Goal: Transaction & Acquisition: Obtain resource

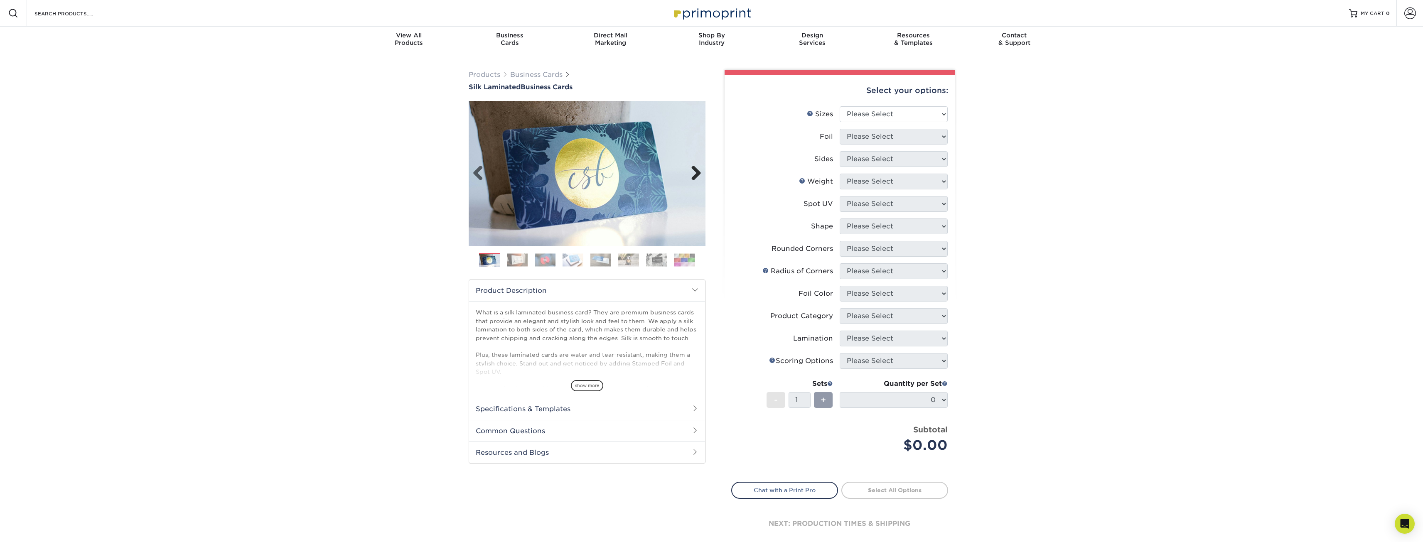
click at [690, 174] on link "Next" at bounding box center [693, 173] width 17 height 17
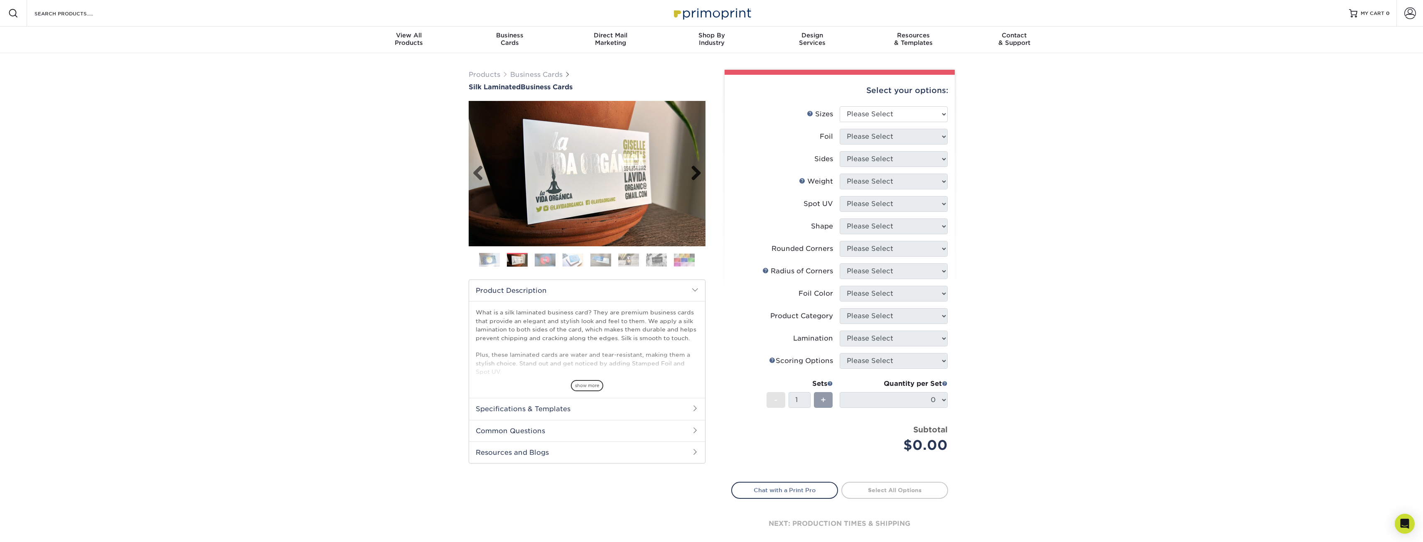
click at [690, 174] on link "Next" at bounding box center [693, 173] width 17 height 17
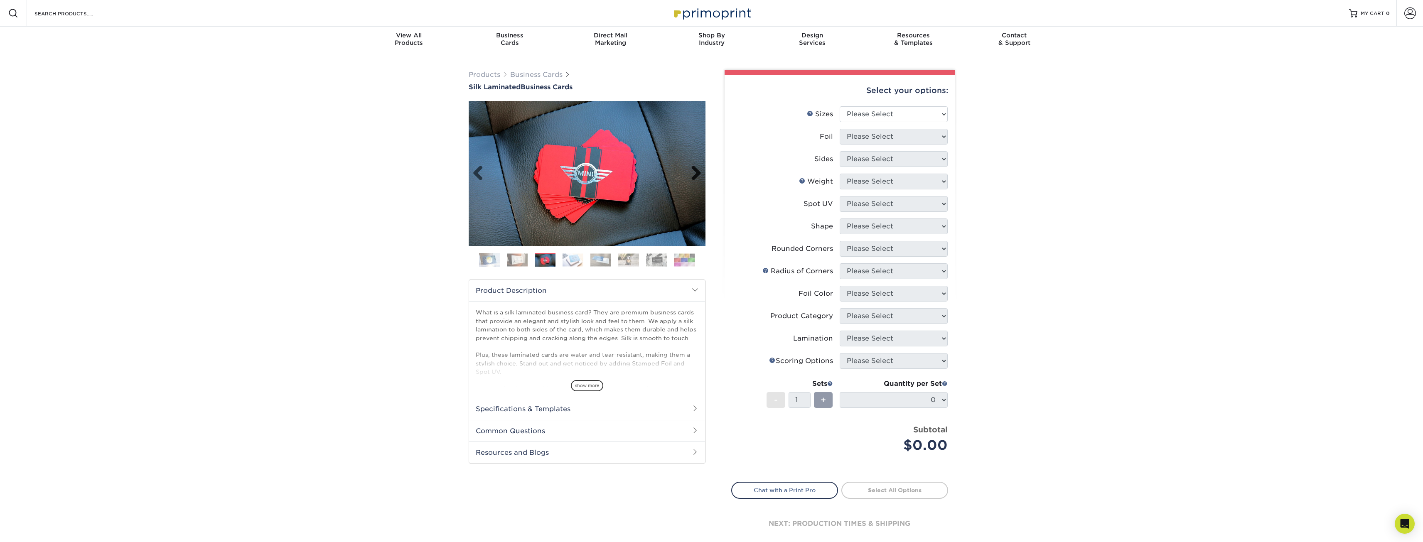
click at [690, 174] on link "Next" at bounding box center [693, 173] width 17 height 17
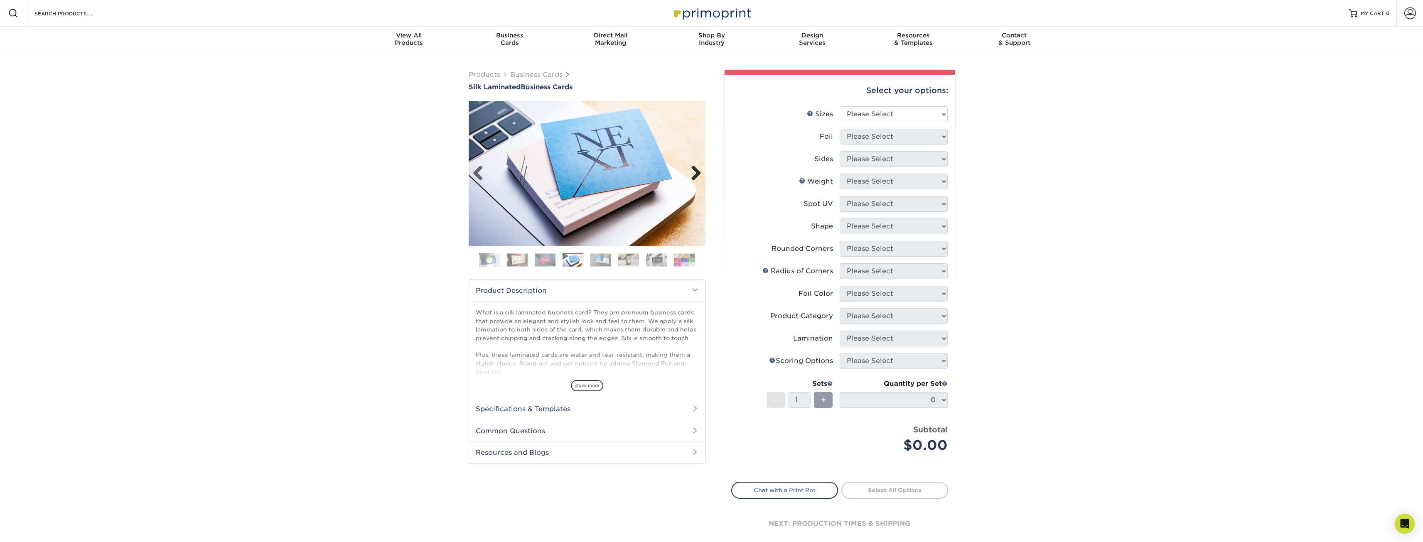
click at [690, 174] on link "Next" at bounding box center [693, 173] width 17 height 17
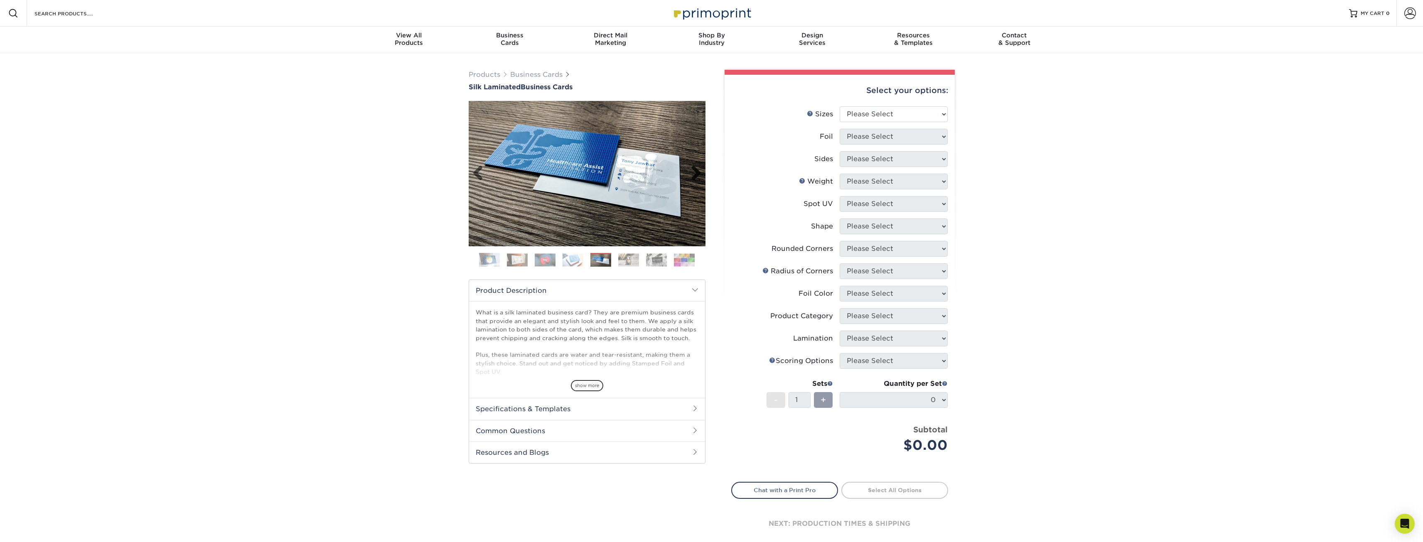
click at [690, 174] on link "Next" at bounding box center [693, 173] width 17 height 17
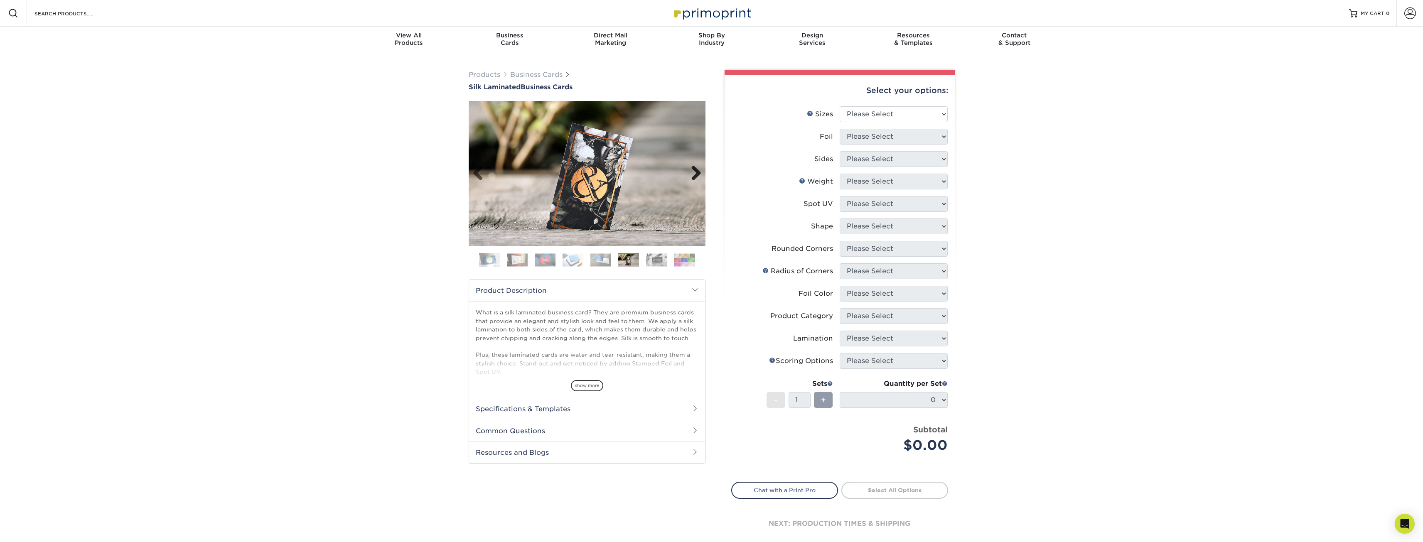
click at [690, 174] on link "Next" at bounding box center [693, 173] width 17 height 17
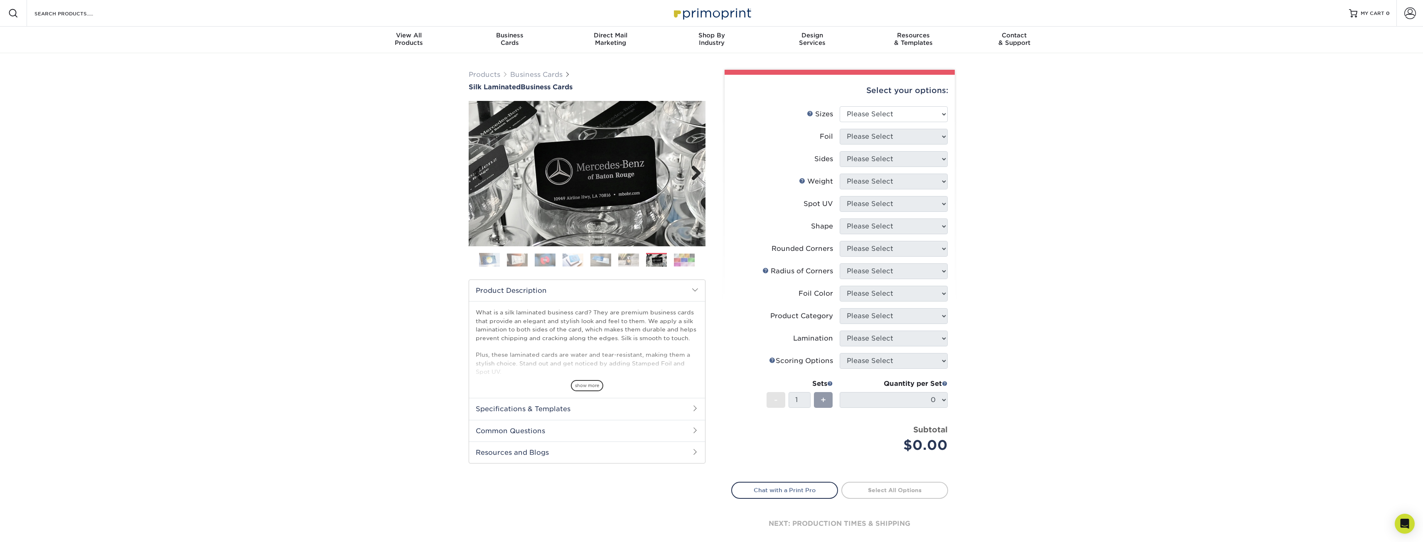
click at [690, 174] on link "Next" at bounding box center [693, 173] width 17 height 17
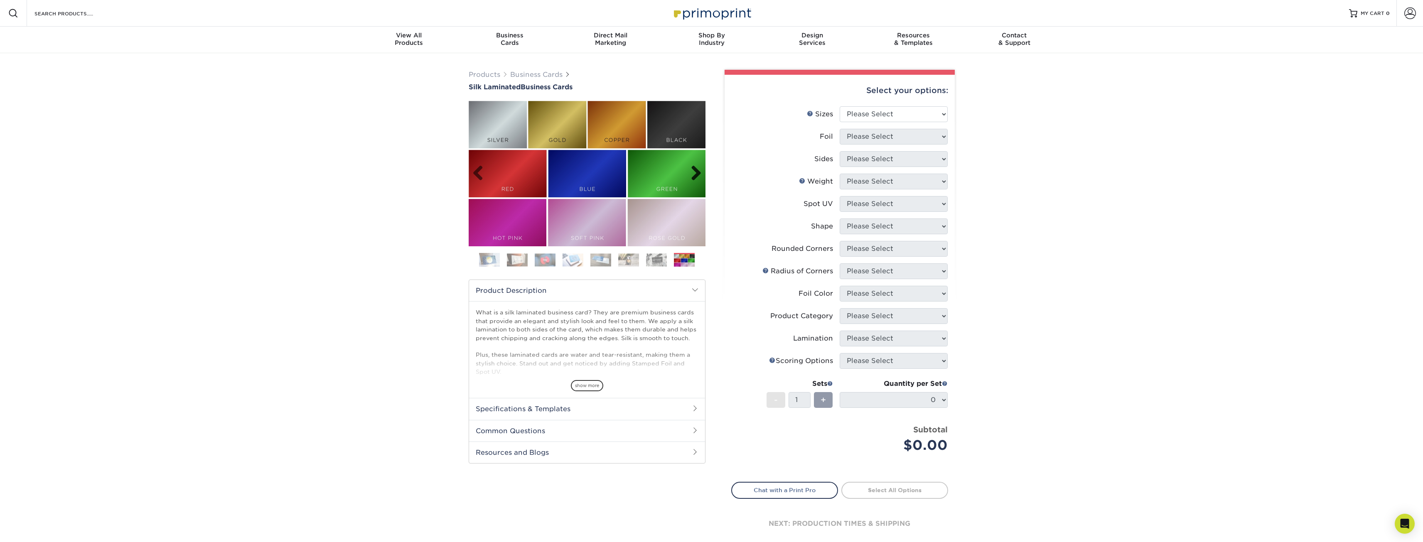
click at [690, 174] on link "Next" at bounding box center [693, 173] width 17 height 17
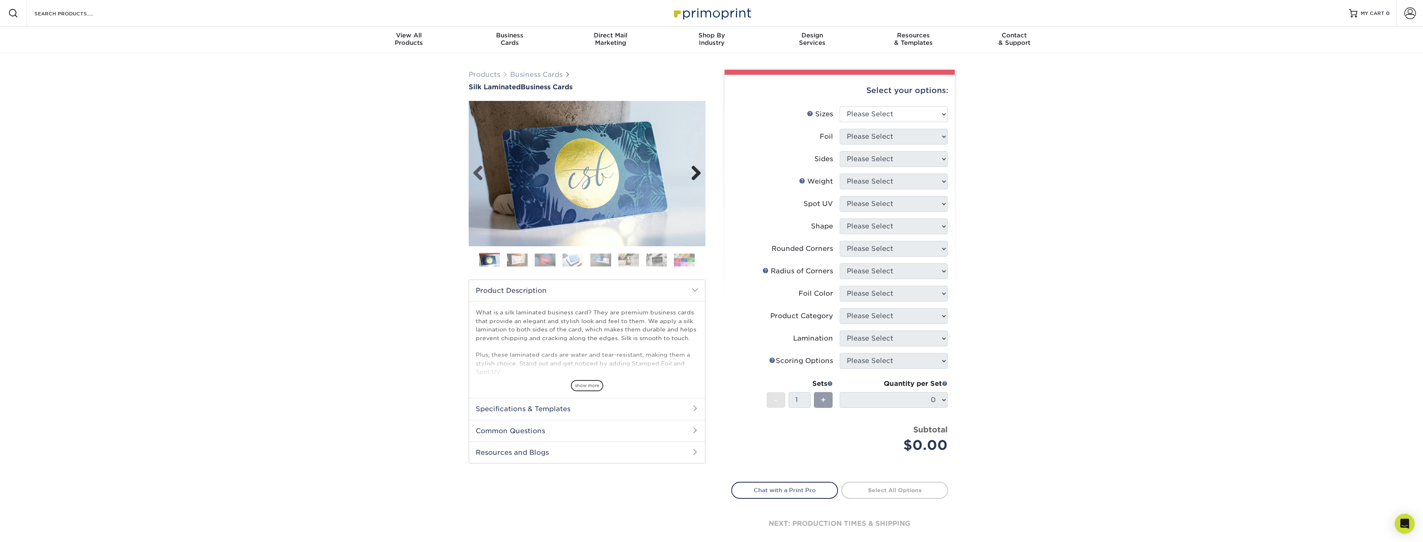
click at [690, 174] on link "Next" at bounding box center [693, 173] width 17 height 17
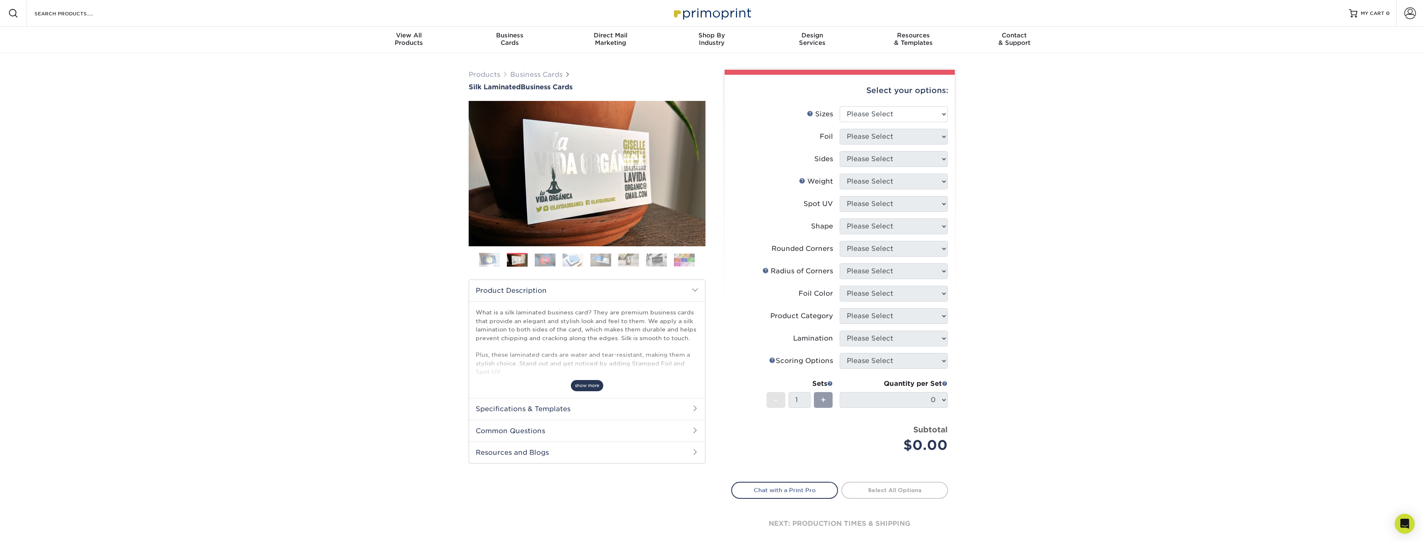
click at [599, 389] on span "show more" at bounding box center [587, 385] width 32 height 11
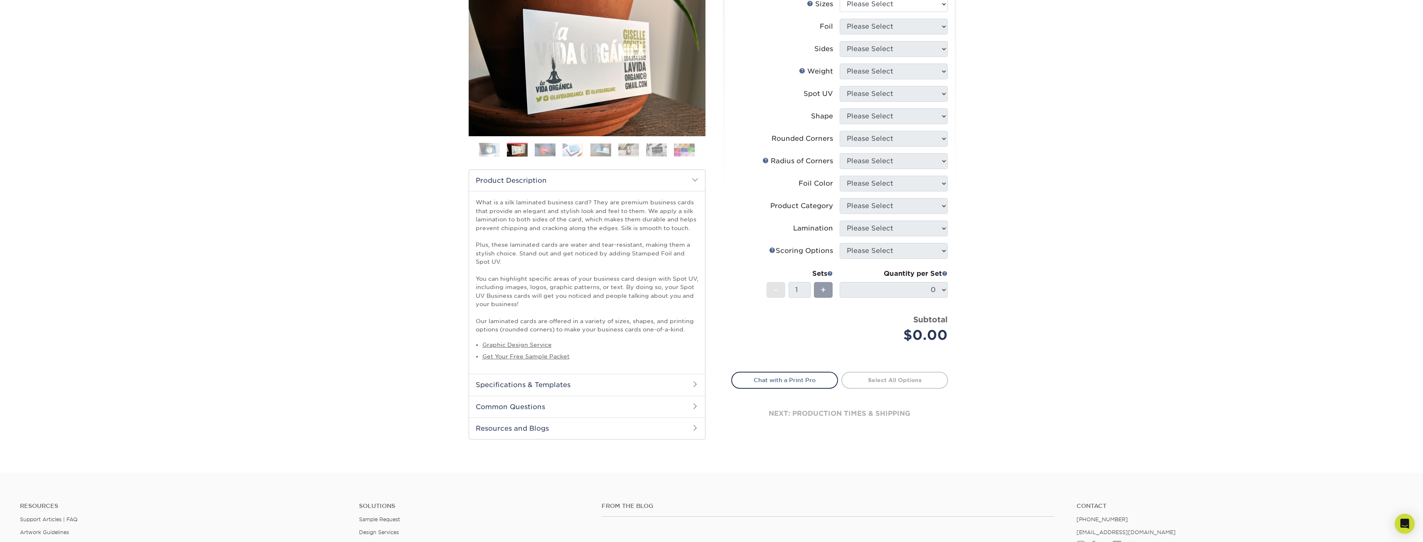
scroll to position [125, 0]
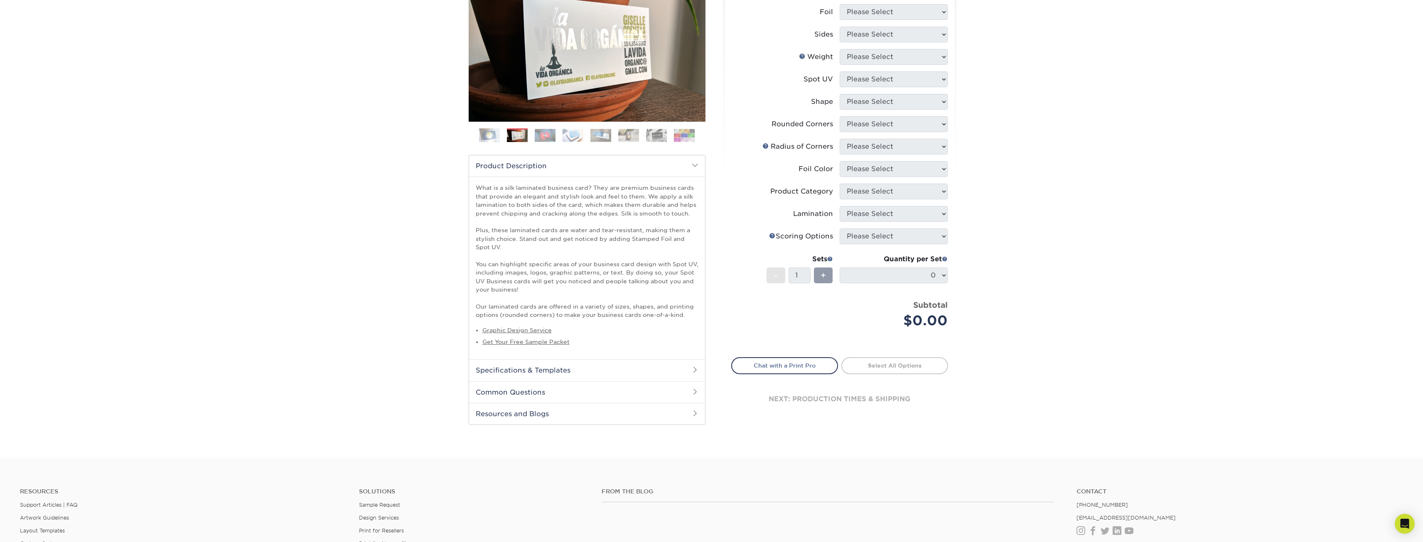
click at [595, 361] on h2 "Specifications & Templates" at bounding box center [587, 370] width 236 height 22
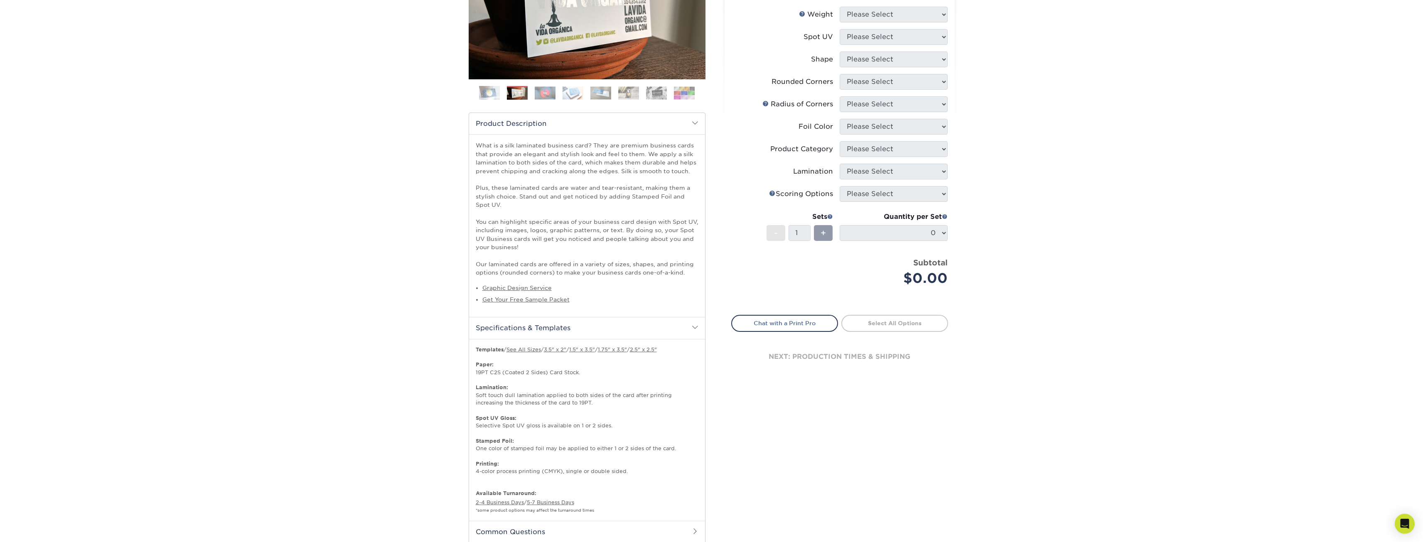
scroll to position [208, 0]
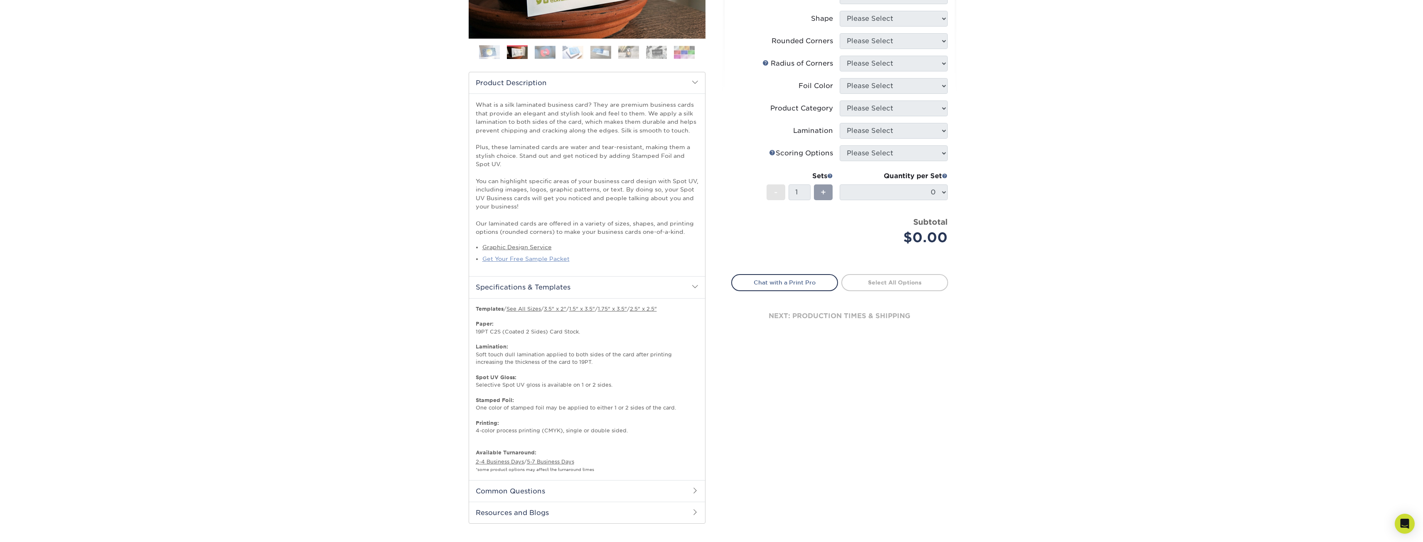
click at [516, 261] on link "Get Your Free Sample Packet" at bounding box center [525, 258] width 87 height 7
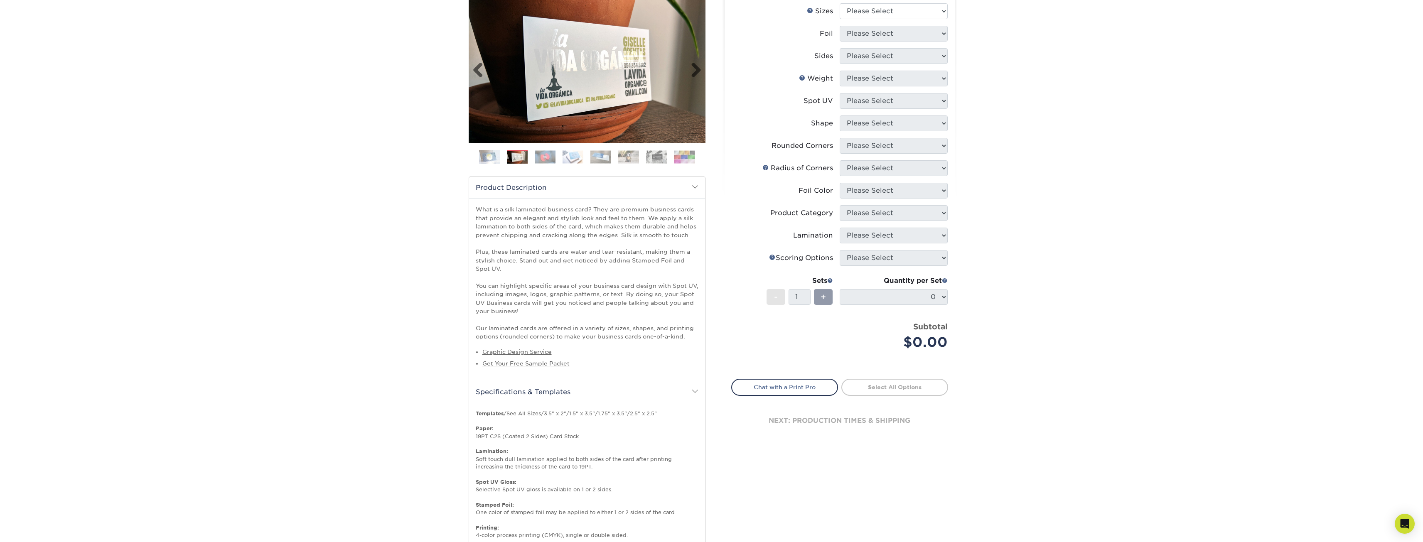
scroll to position [0, 0]
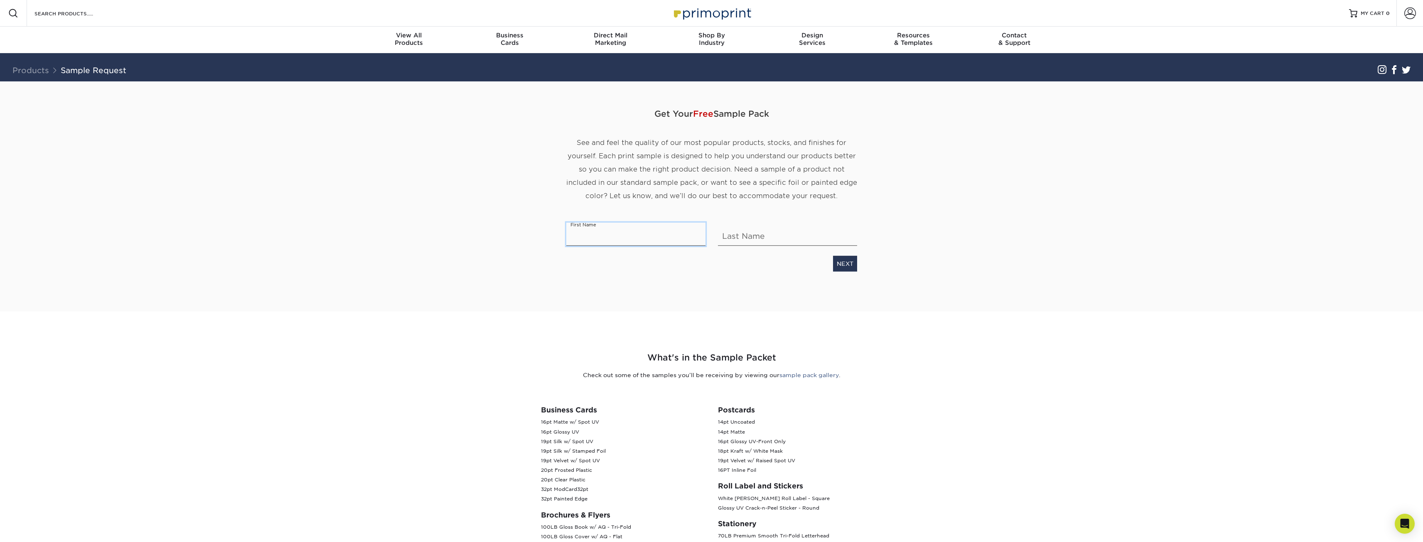
click at [597, 233] on input "text" at bounding box center [635, 234] width 139 height 23
type input "Jackson"
type input "Malcolm"
click at [857, 268] on div "NEXT" at bounding box center [711, 262] width 303 height 19
click at [847, 264] on link "NEXT" at bounding box center [845, 264] width 24 height 16
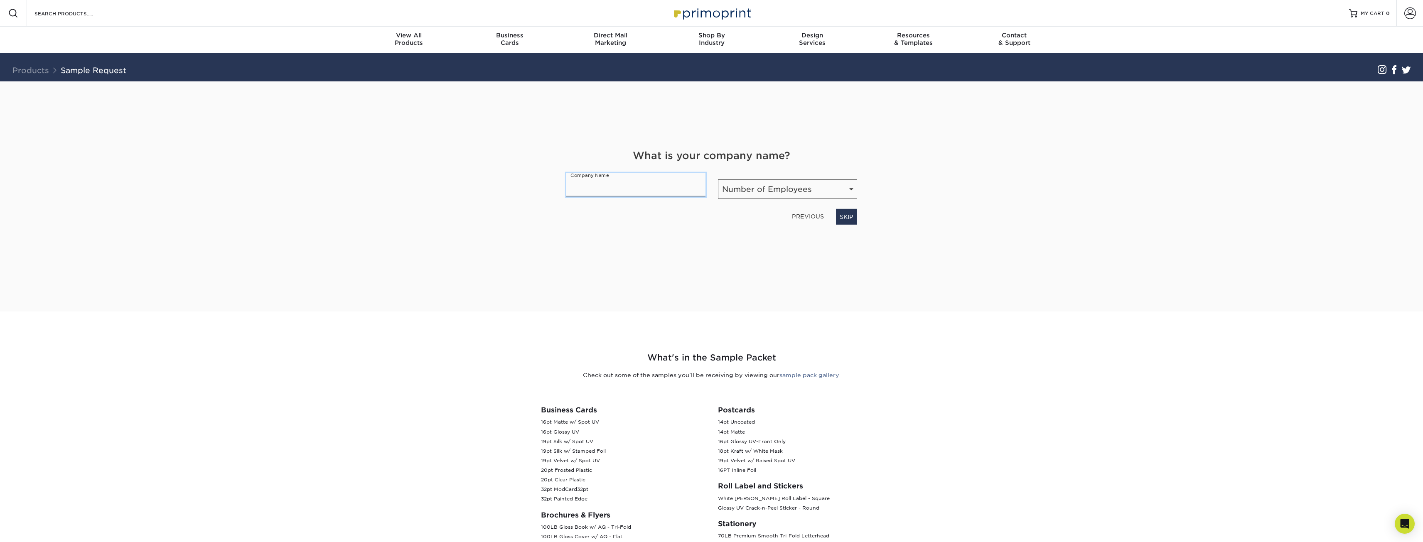
click at [647, 191] on input "text" at bounding box center [635, 184] width 139 height 23
type input "Keller Williams Realty"
click at [787, 187] on select "Number of Employees Self-employed 1-10 employees 11-50 employees 51-200 employe…" at bounding box center [787, 189] width 139 height 20
select select "10,001+"
click at [718, 179] on select "Number of Employees Self-employed 1-10 employees 11-50 employees 51-200 employe…" at bounding box center [787, 189] width 139 height 20
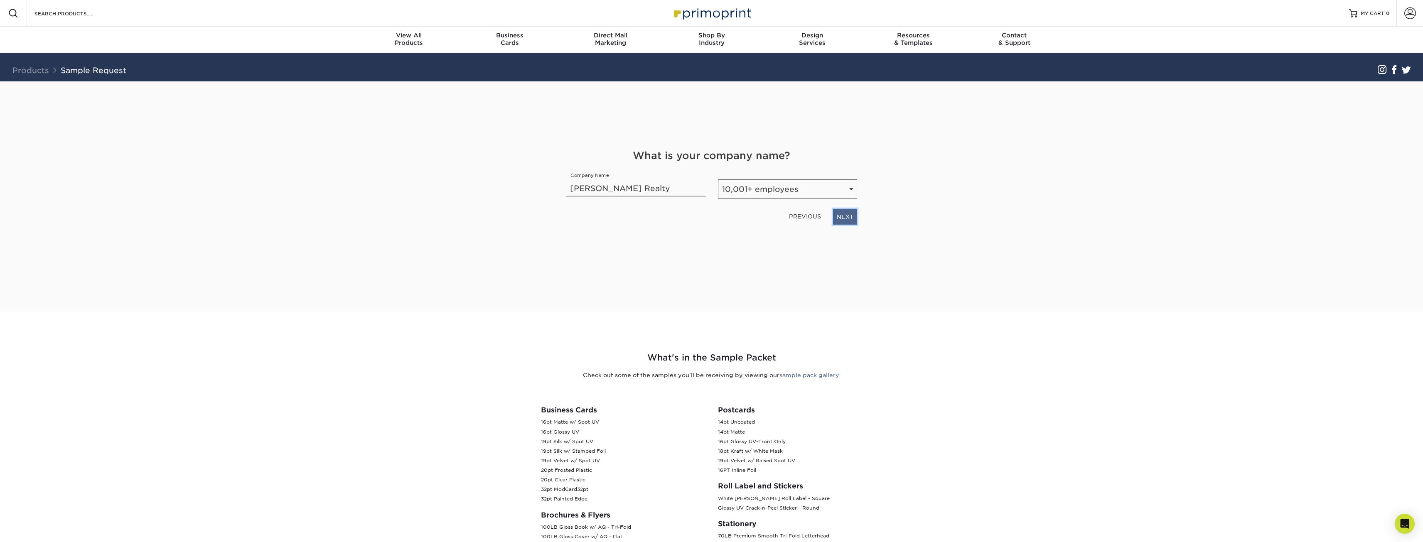
click at [845, 220] on link "NEXT" at bounding box center [845, 217] width 24 height 16
click at [808, 189] on select "Select Occupation Agency Automotive Blogger Cleaning Services Construction Educ…" at bounding box center [711, 189] width 291 height 20
select select "Real Estate"
click at [566, 179] on select "Select Occupation Agency Automotive Blogger Cleaning Services Construction Educ…" at bounding box center [711, 189] width 291 height 20
click at [838, 216] on link "NEXT" at bounding box center [845, 217] width 24 height 16
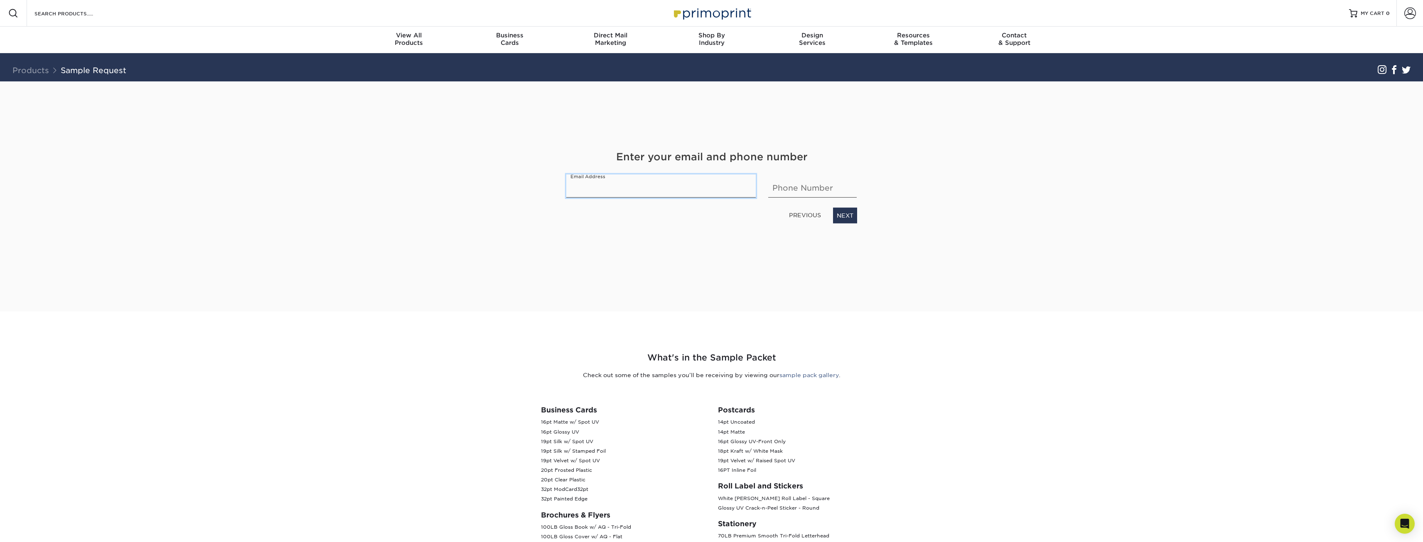
click at [648, 182] on input "email" at bounding box center [661, 185] width 190 height 23
type input "jbmalcolm1999@gmail.com"
type input "4232629608"
drag, startPoint x: 696, startPoint y: 192, endPoint x: 468, endPoint y: 188, distance: 228.1
click at [471, 188] on div "Get Your Free Sample Pack See and feel the quality of our most popular products…" at bounding box center [712, 196] width 486 height 230
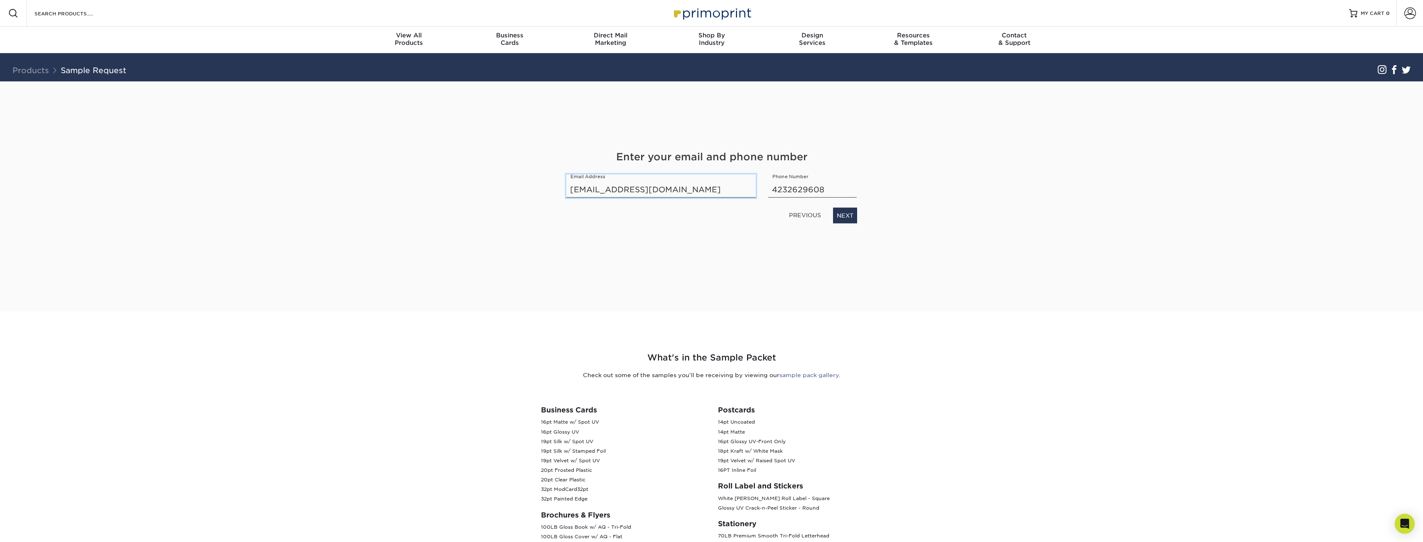
type input "gianna@jacksonmalcolmhomes.com"
click at [839, 217] on link "NEXT" at bounding box center [845, 216] width 24 height 16
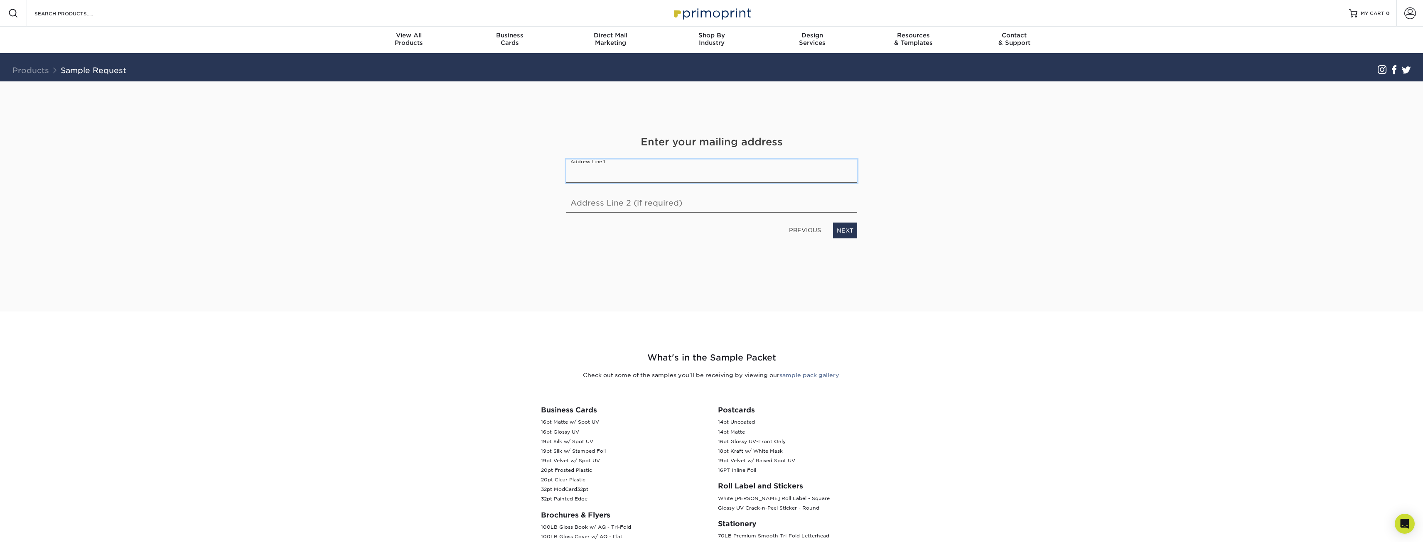
click at [638, 173] on input "text" at bounding box center [711, 171] width 291 height 23
type input "1830 Washington St."
type input "Attn: Jackson Malcolm"
click at [842, 229] on link "NEXT" at bounding box center [845, 231] width 24 height 16
type input "Chattanooga"
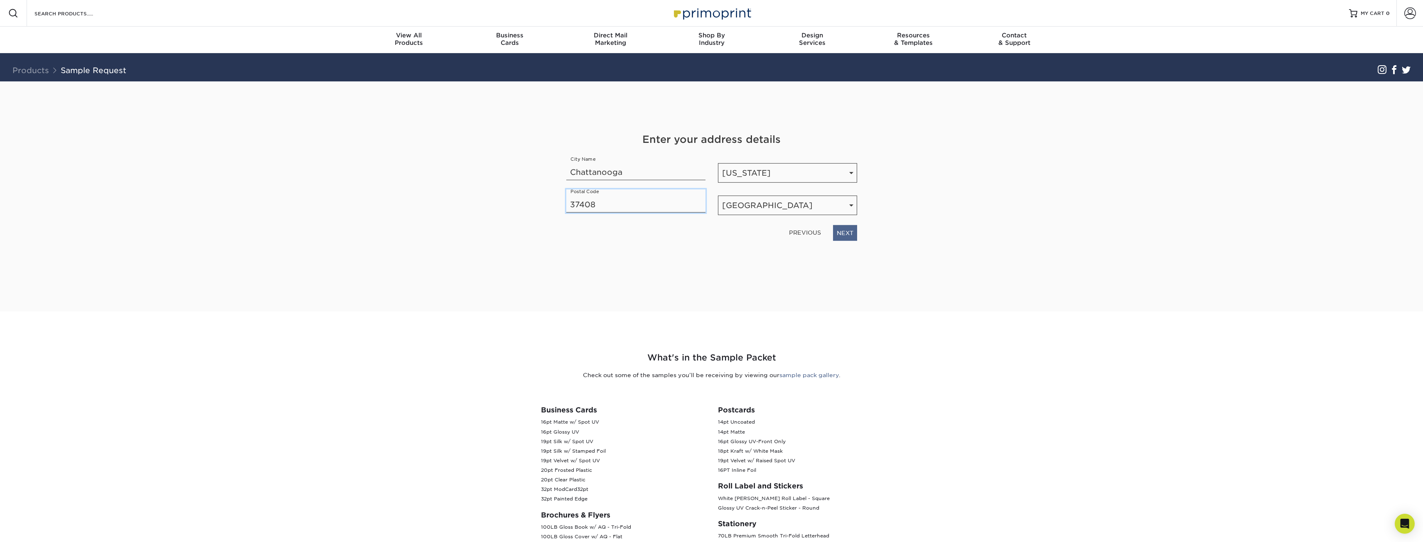
type input "37408"
click at [846, 236] on link "NEXT" at bounding box center [845, 233] width 24 height 16
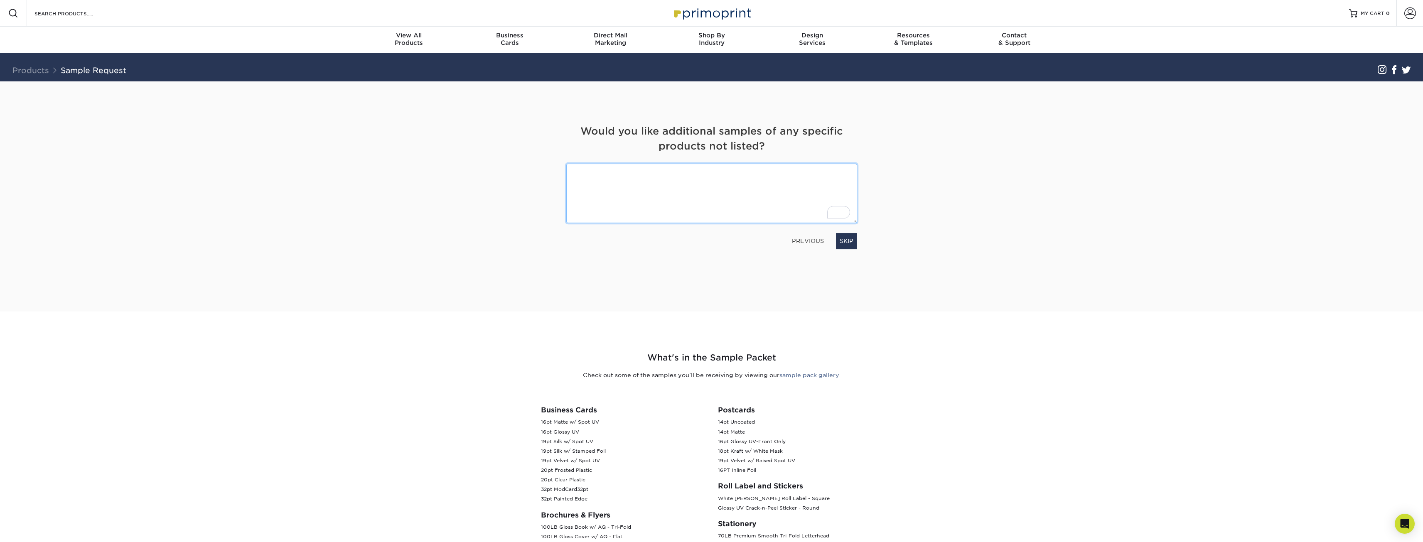
click at [793, 192] on textarea "To enrich screen reader interactions, please activate Accessibility in Grammarl…" at bounding box center [711, 193] width 291 height 59
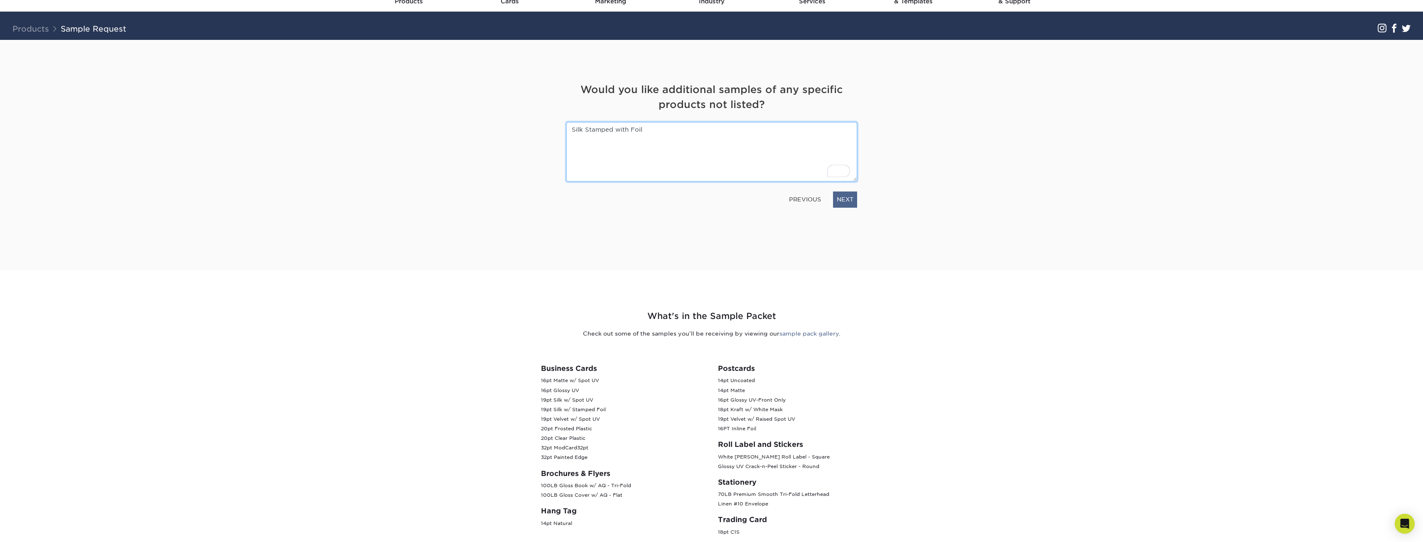
type textarea "Silk Stamped with Foil"
click at [846, 198] on link "NEXT" at bounding box center [845, 200] width 24 height 16
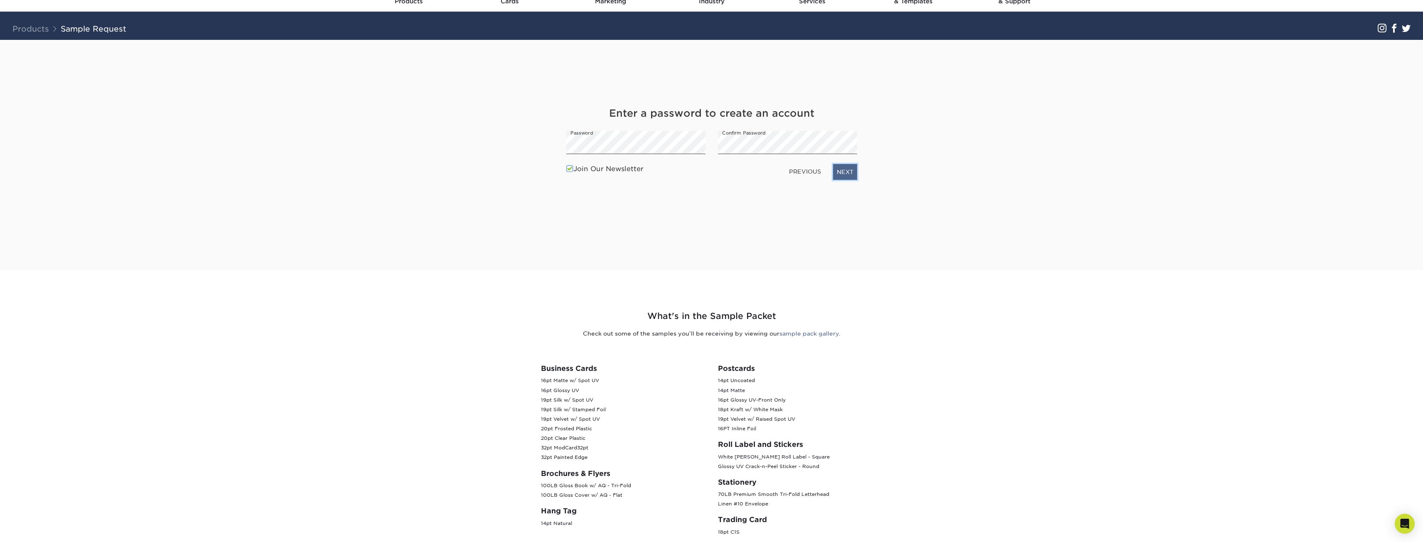
click at [844, 174] on link "NEXT" at bounding box center [845, 172] width 24 height 16
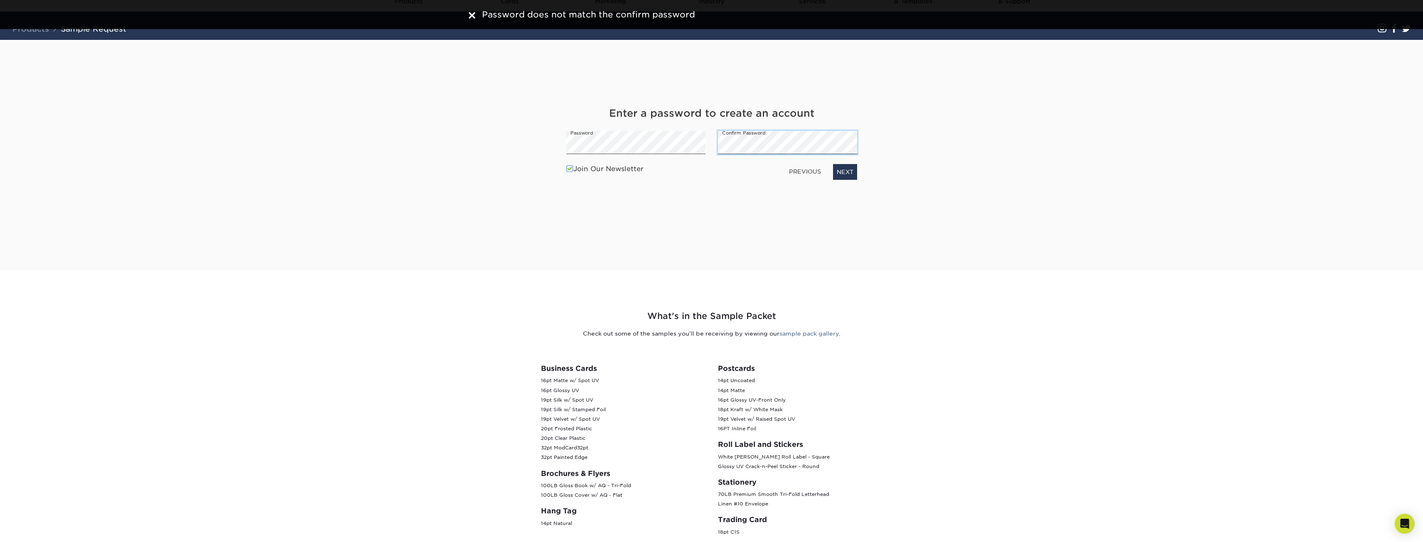
click at [677, 152] on div "Enter a password to create an account Password Confirm Password Join Our Newsle…" at bounding box center [711, 145] width 303 height 78
click at [538, 150] on div "Get Your Free Sample Pack See and feel the quality of our most popular products…" at bounding box center [712, 155] width 486 height 230
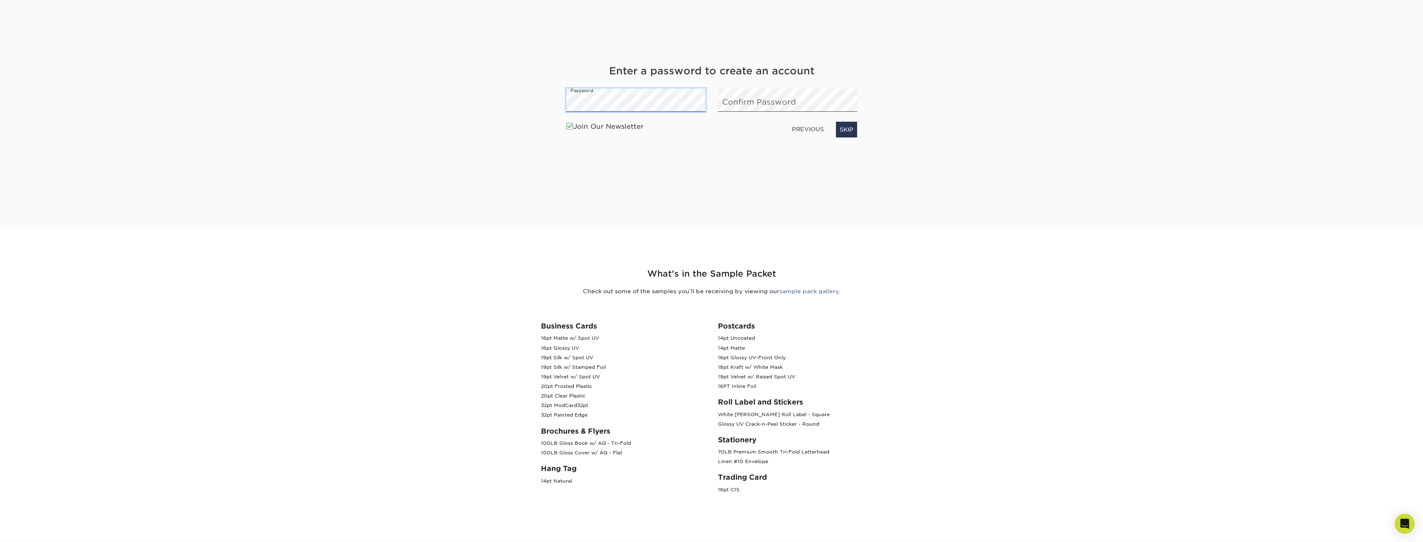
scroll to position [326, 0]
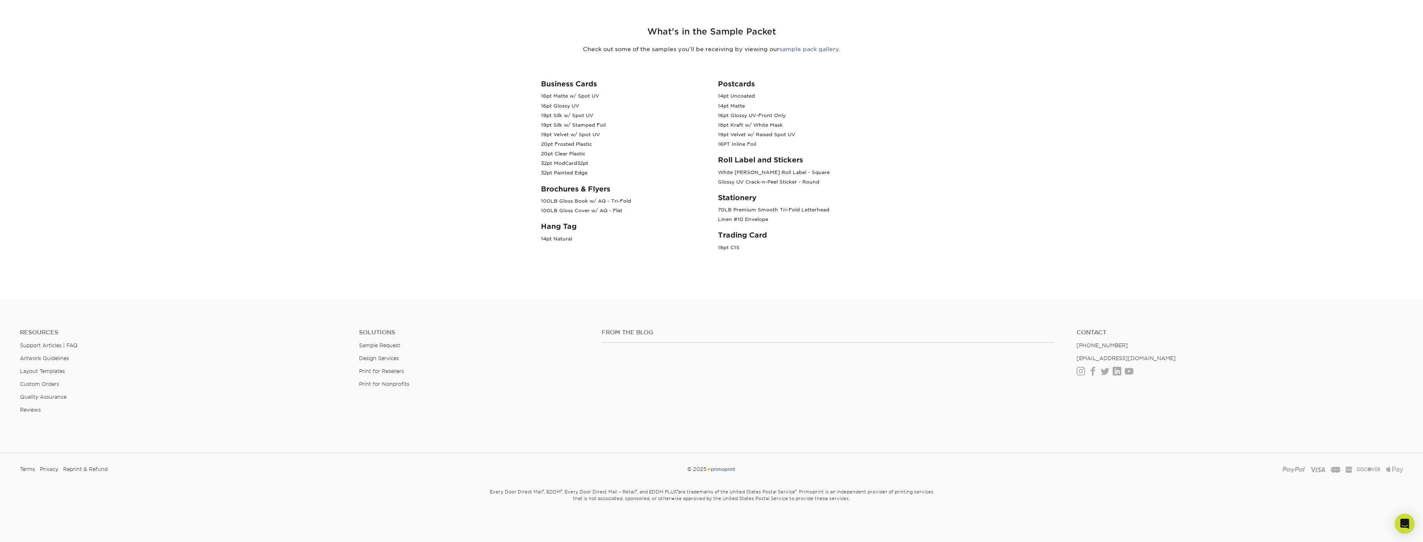
click at [569, 122] on p "16pt Matte w/ Spot UV 16pt Glossy UV 19pt Silk w/ Spot UV 19pt Silk w/ Stamped …" at bounding box center [623, 134] width 165 height 86
click at [570, 124] on p "16pt Matte w/ Spot UV 16pt Glossy UV 19pt Silk w/ Spot UV 19pt Silk w/ Stamped …" at bounding box center [623, 134] width 165 height 86
click at [583, 82] on h3 "Business Cards" at bounding box center [623, 84] width 165 height 8
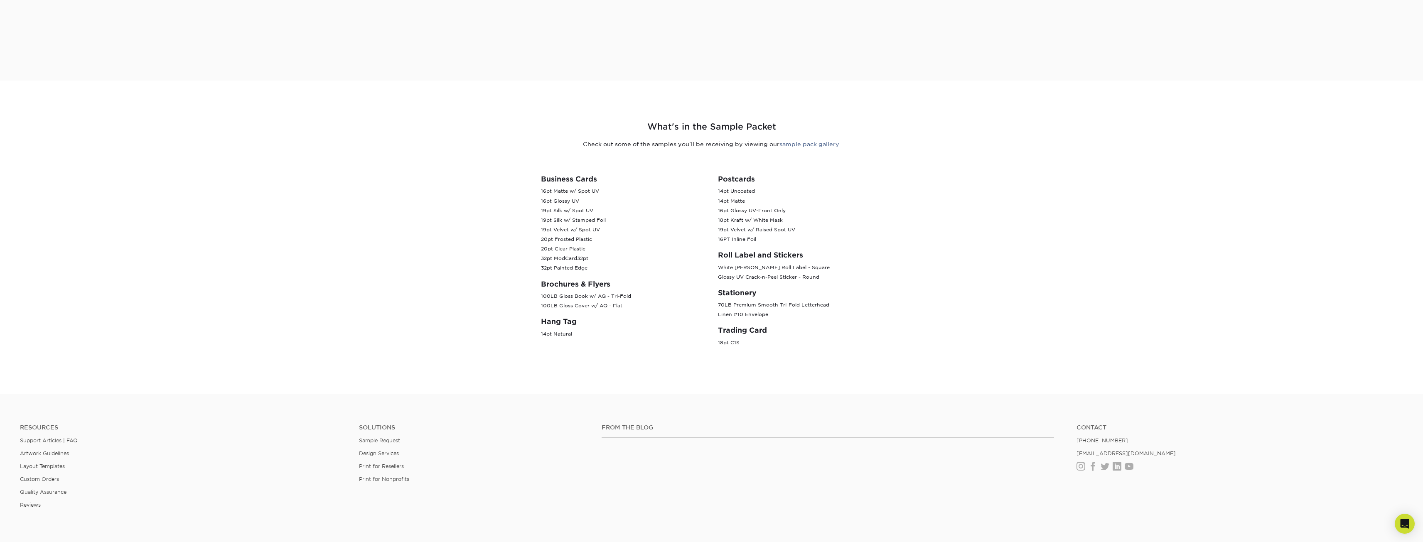
scroll to position [0, 0]
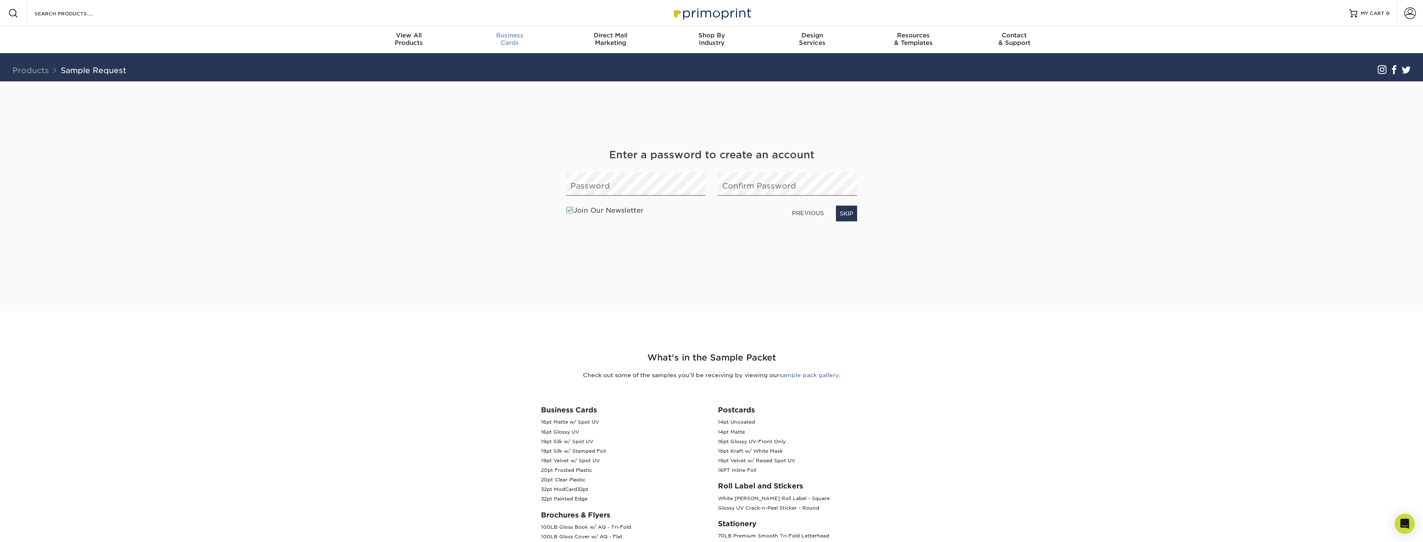
click at [515, 35] on span "Business" at bounding box center [509, 35] width 101 height 7
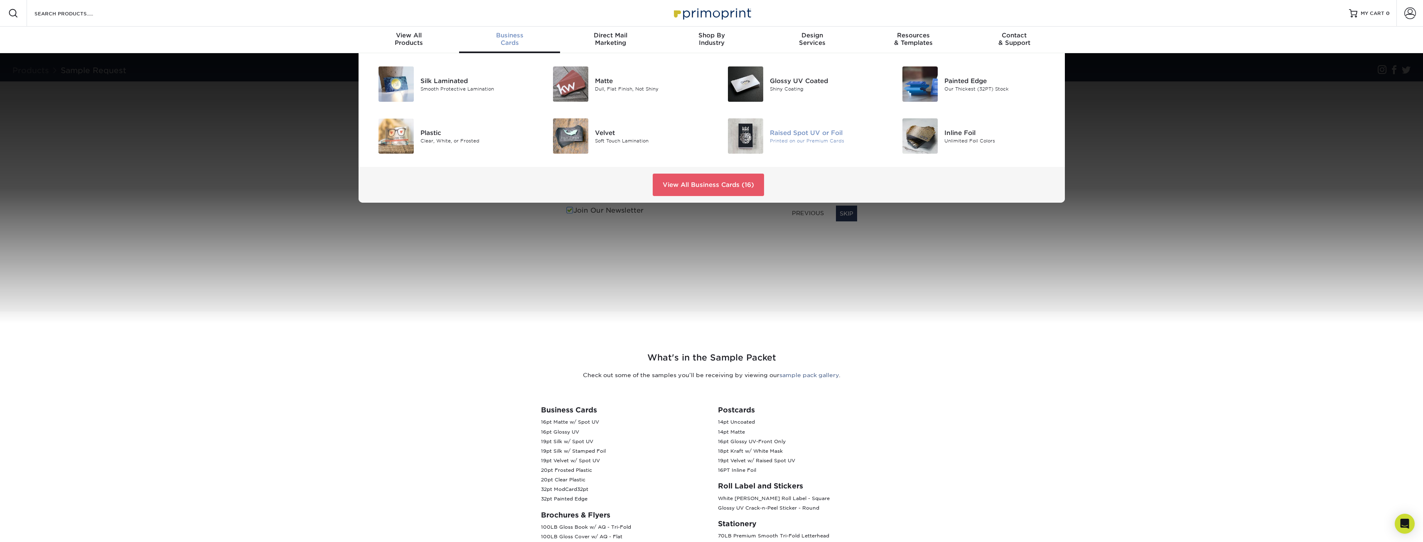
click at [820, 138] on div "Printed on our Premium Cards" at bounding box center [825, 140] width 110 height 7
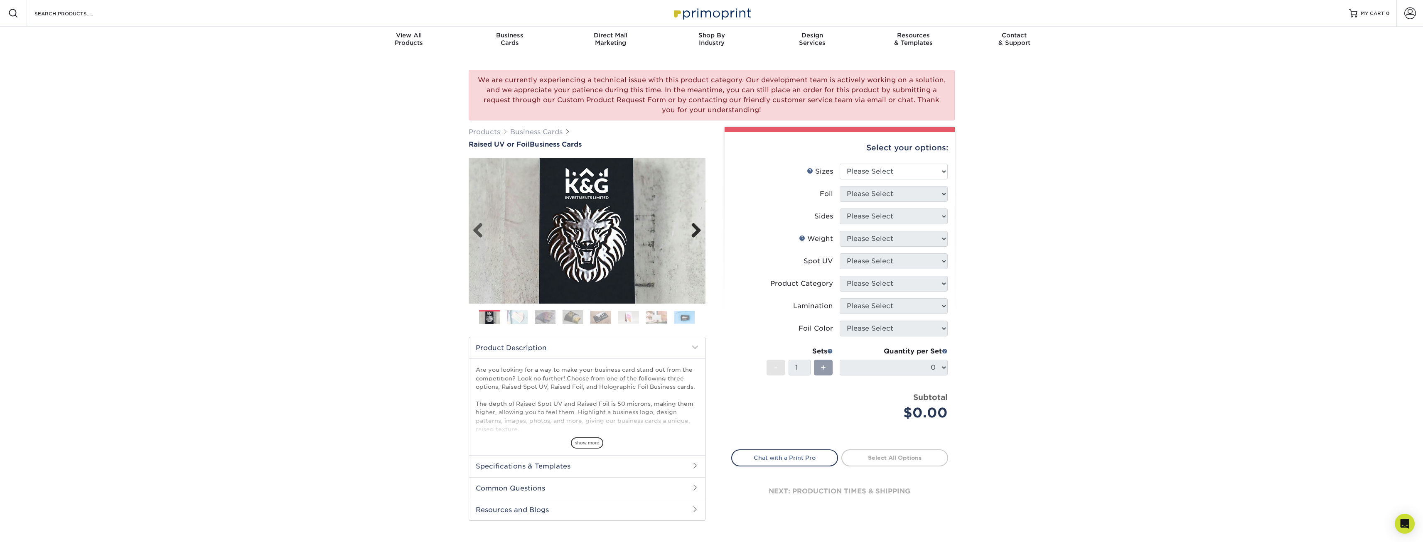
click at [700, 226] on link "Next" at bounding box center [693, 231] width 17 height 17
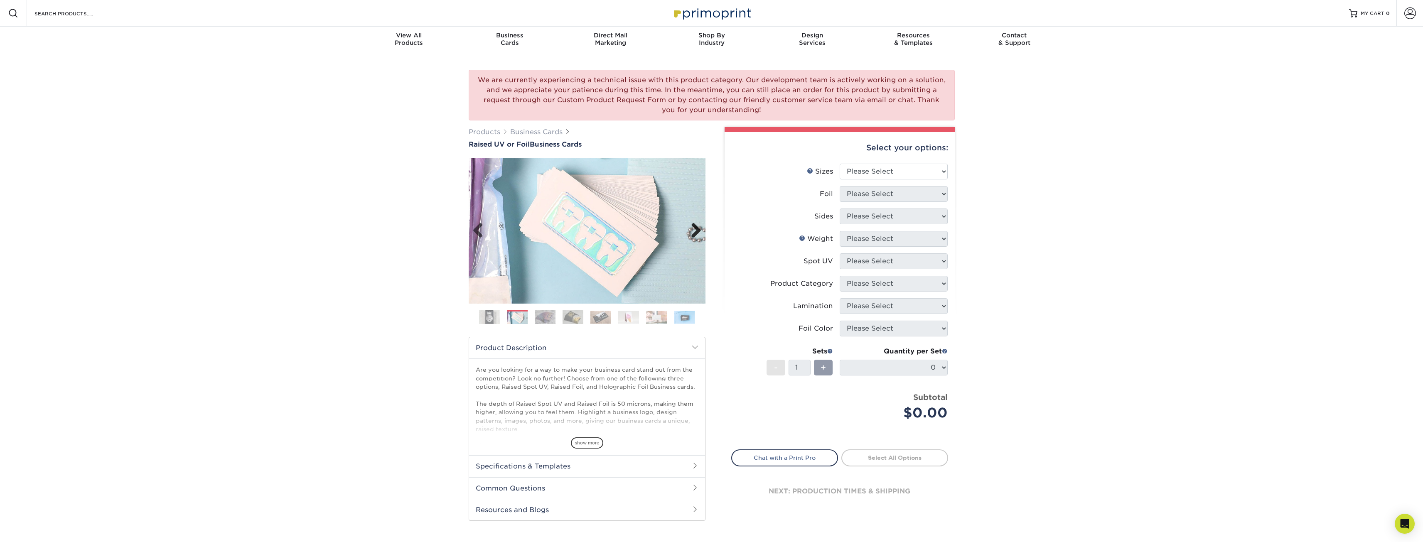
click at [700, 226] on link "Next" at bounding box center [693, 231] width 17 height 17
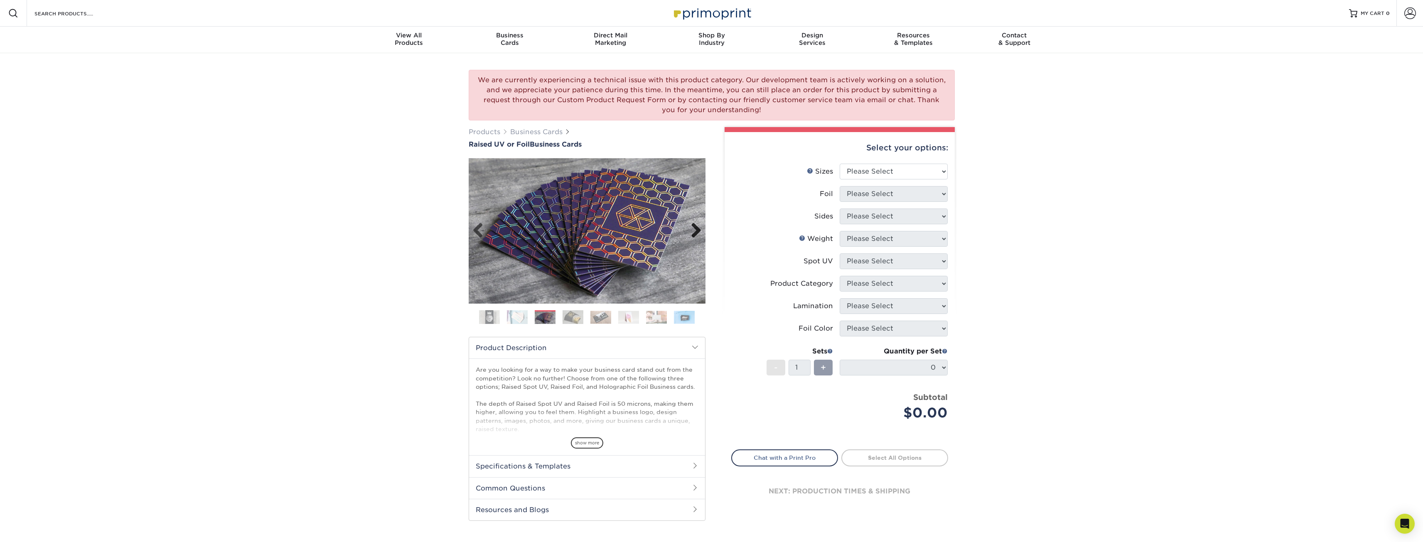
click at [700, 226] on link "Next" at bounding box center [693, 231] width 17 height 17
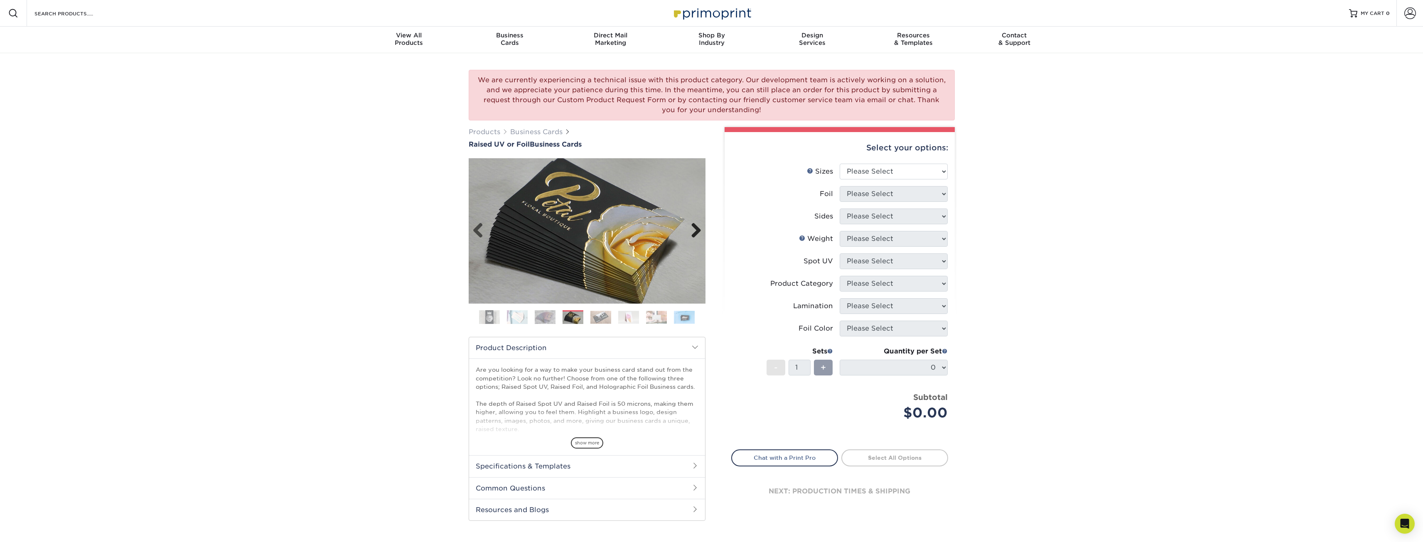
click at [700, 226] on link "Next" at bounding box center [693, 231] width 17 height 17
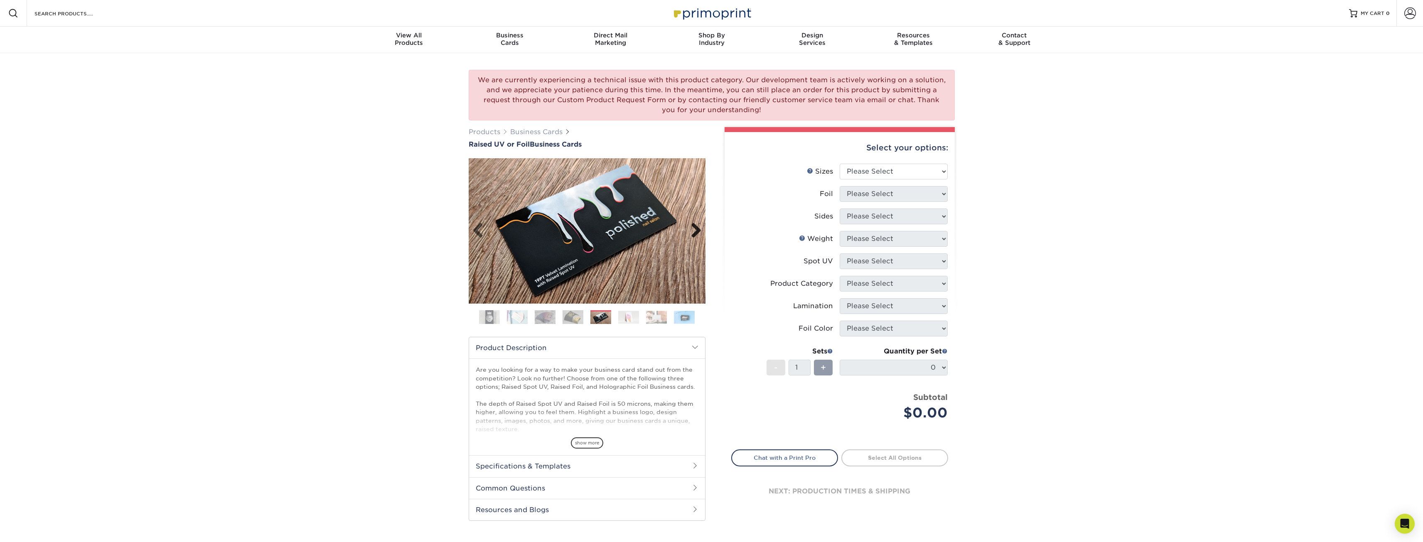
click at [700, 226] on link "Next" at bounding box center [693, 231] width 17 height 17
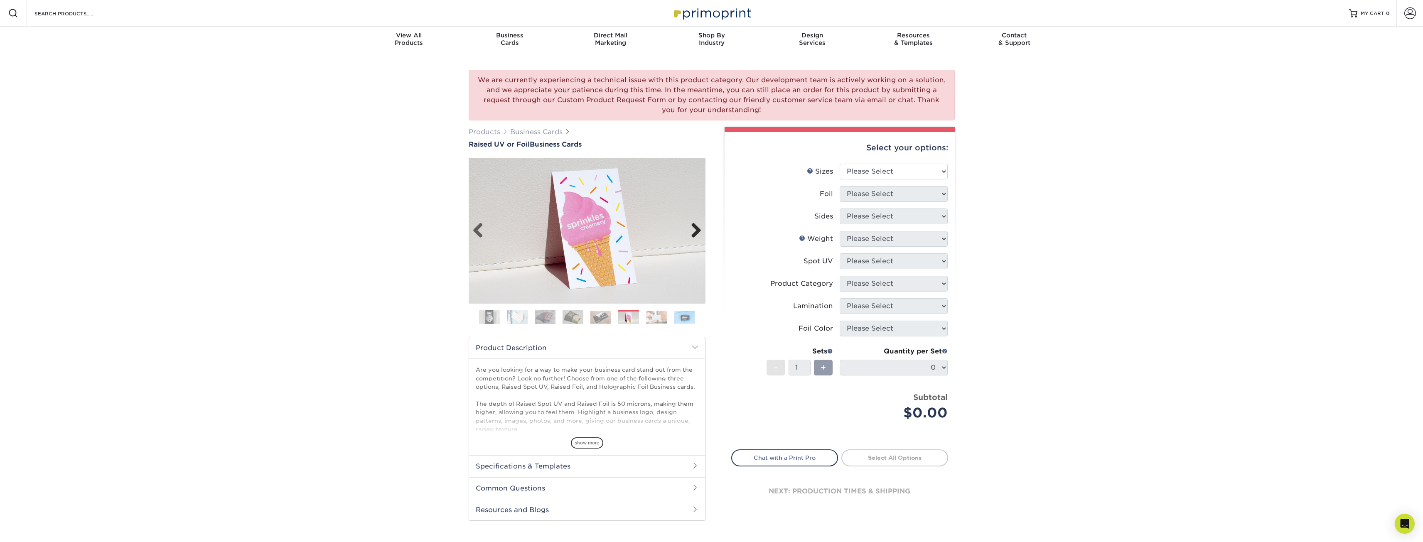
click at [700, 226] on link "Next" at bounding box center [693, 231] width 17 height 17
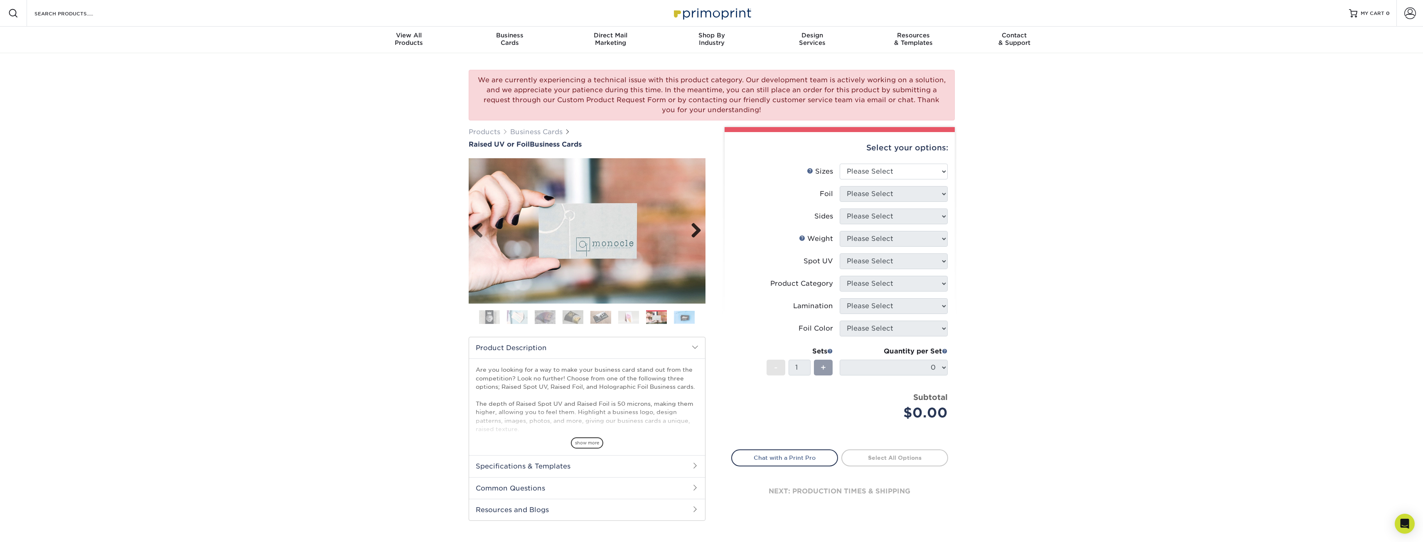
click at [700, 226] on link "Next" at bounding box center [693, 231] width 17 height 17
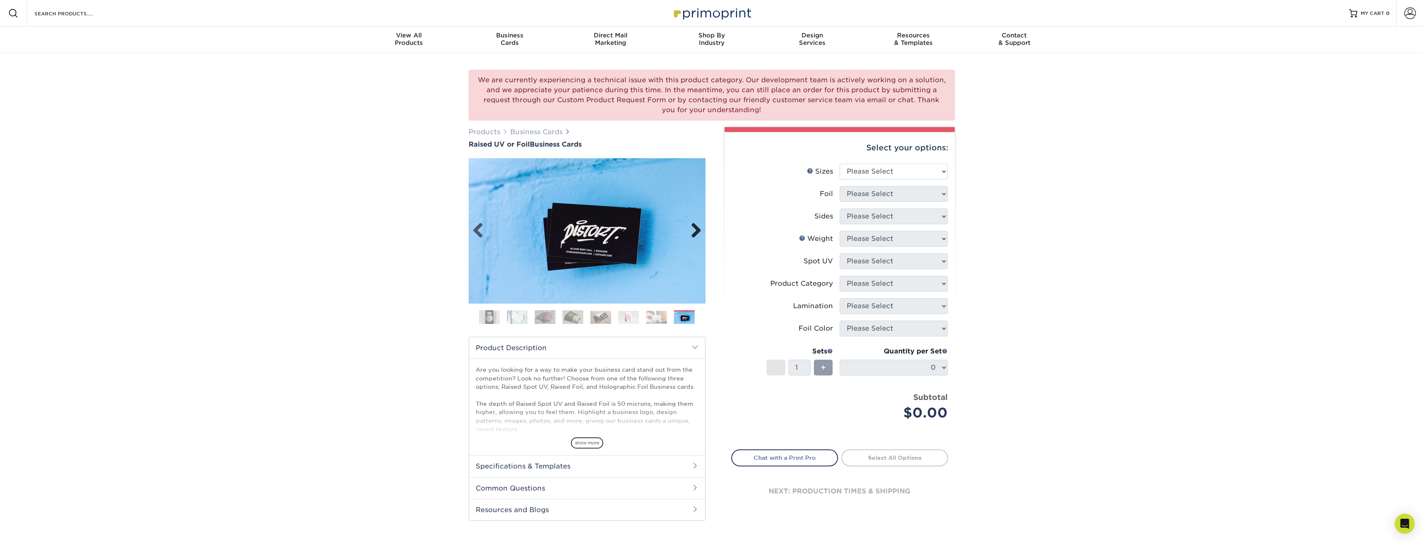
click at [700, 226] on link "Next" at bounding box center [693, 231] width 17 height 17
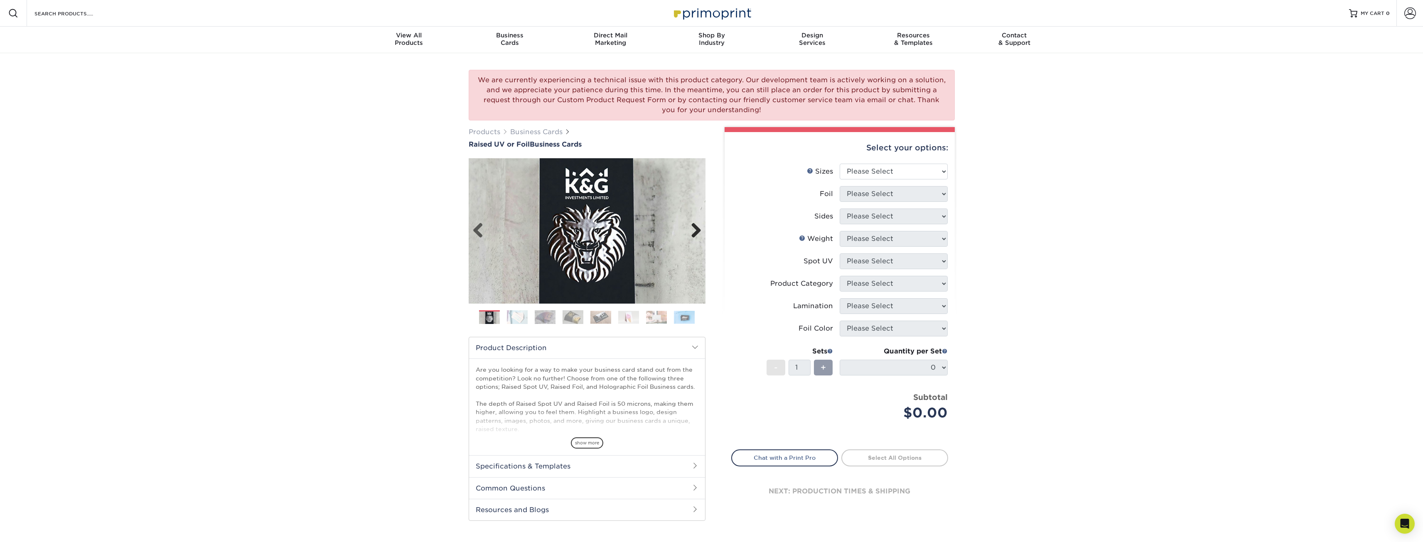
click at [700, 226] on link "Next" at bounding box center [693, 231] width 17 height 17
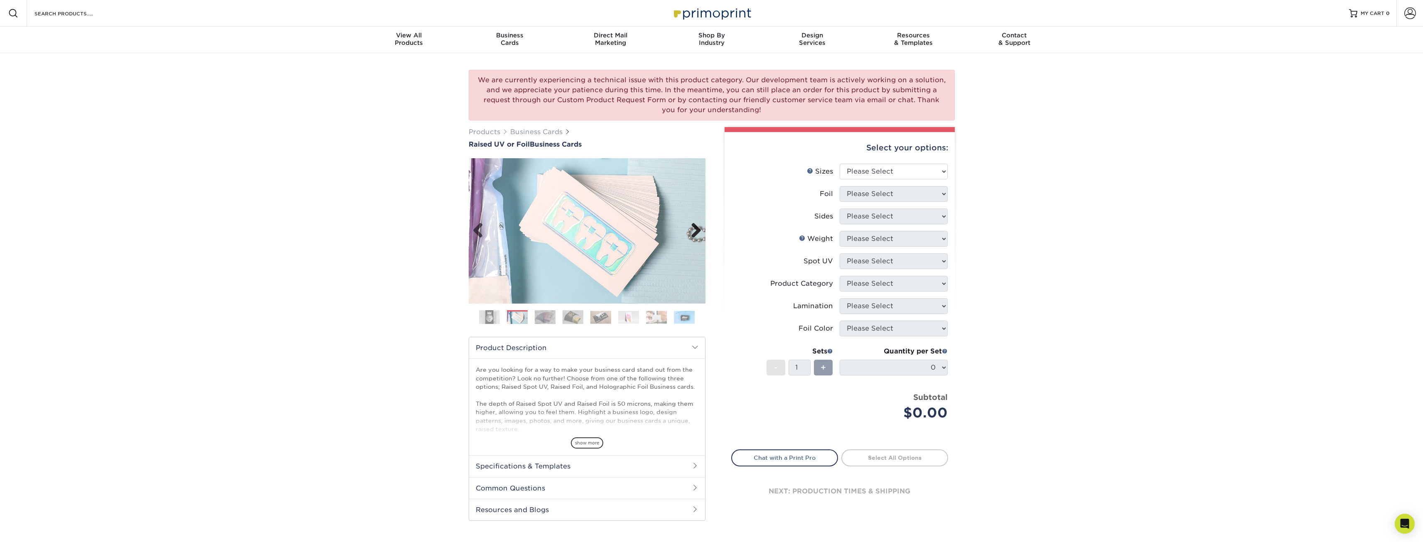
click at [700, 226] on link "Next" at bounding box center [693, 231] width 17 height 17
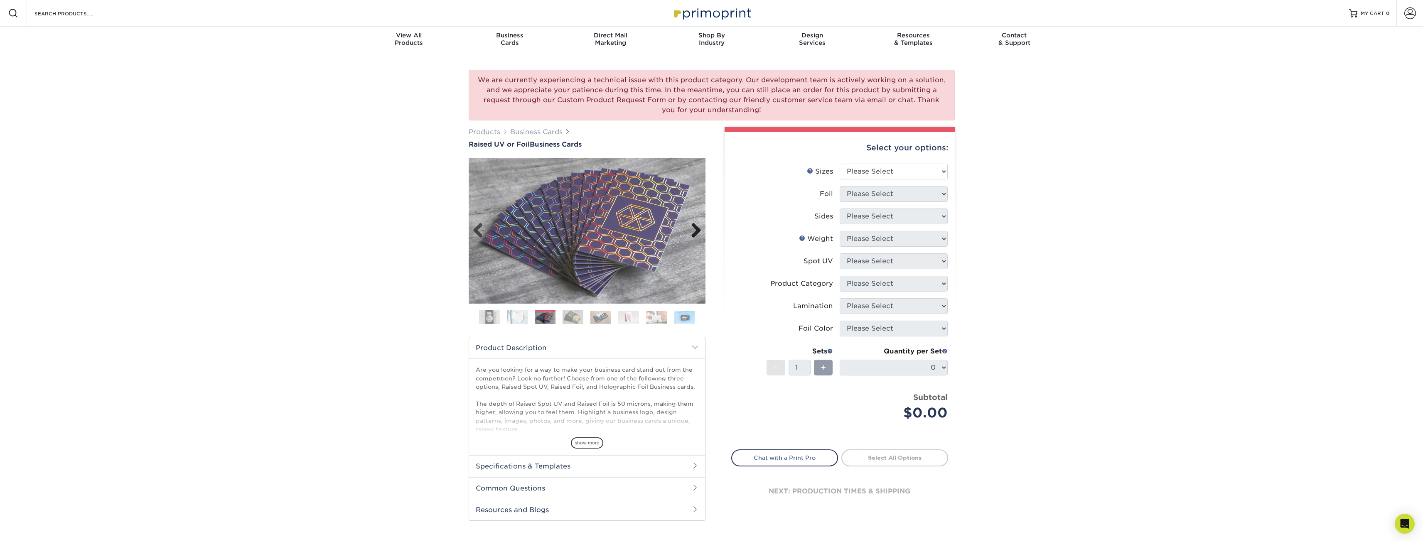
click at [700, 226] on link "Next" at bounding box center [693, 231] width 17 height 17
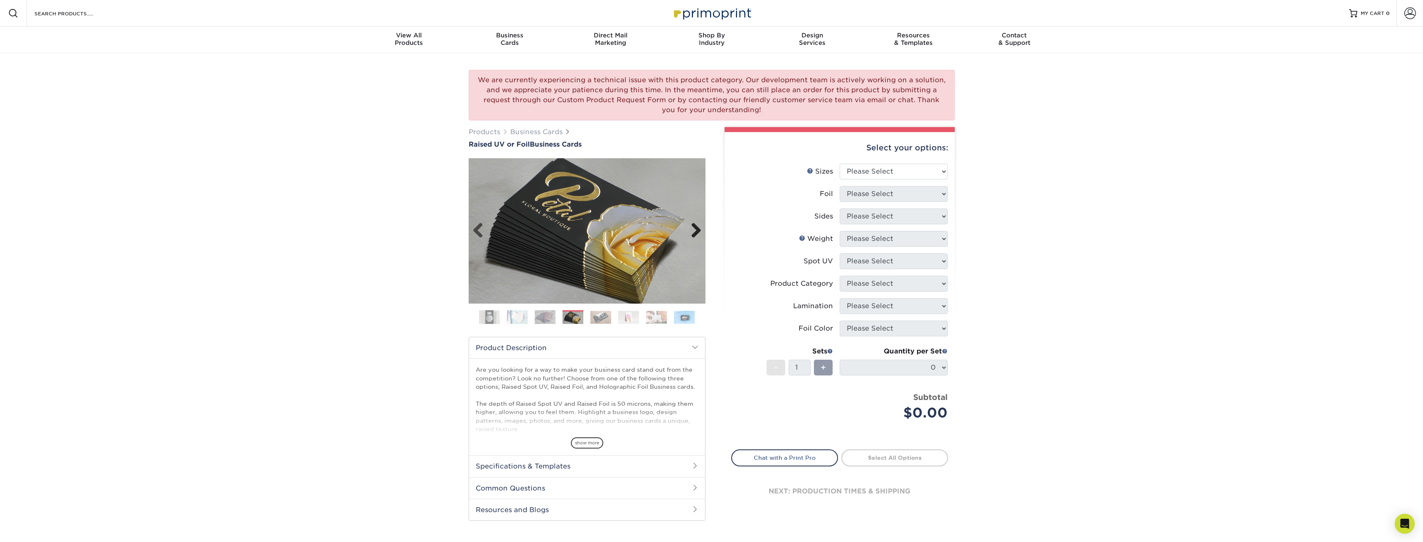
click at [700, 226] on link "Next" at bounding box center [693, 231] width 17 height 17
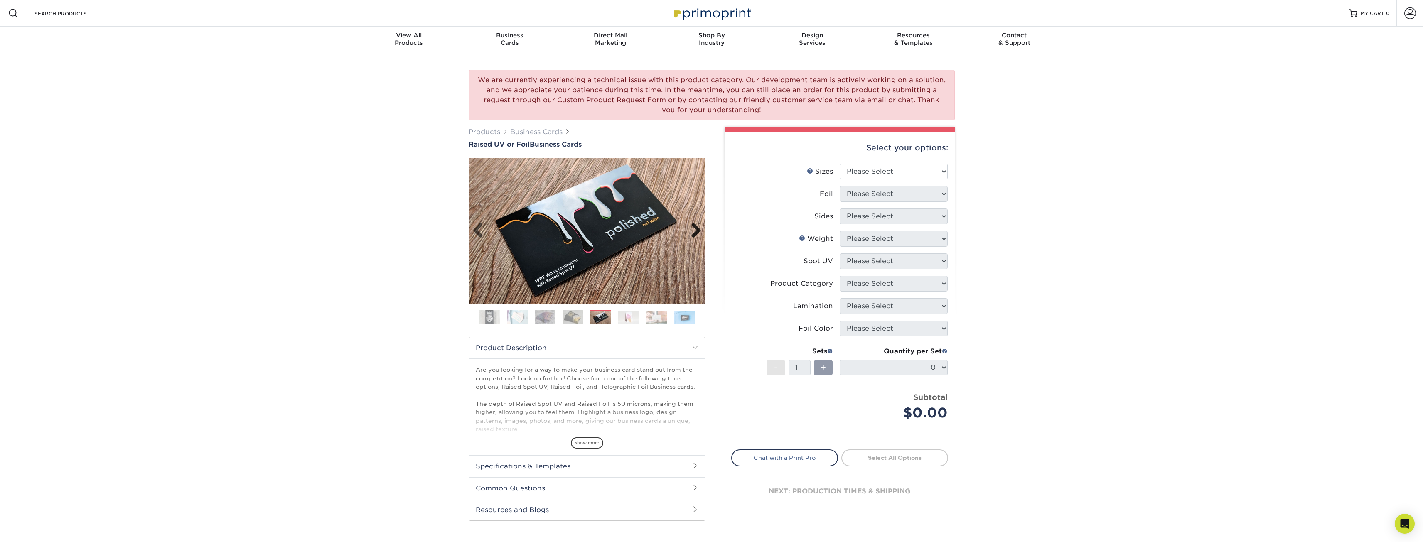
click at [700, 226] on link "Next" at bounding box center [693, 231] width 17 height 17
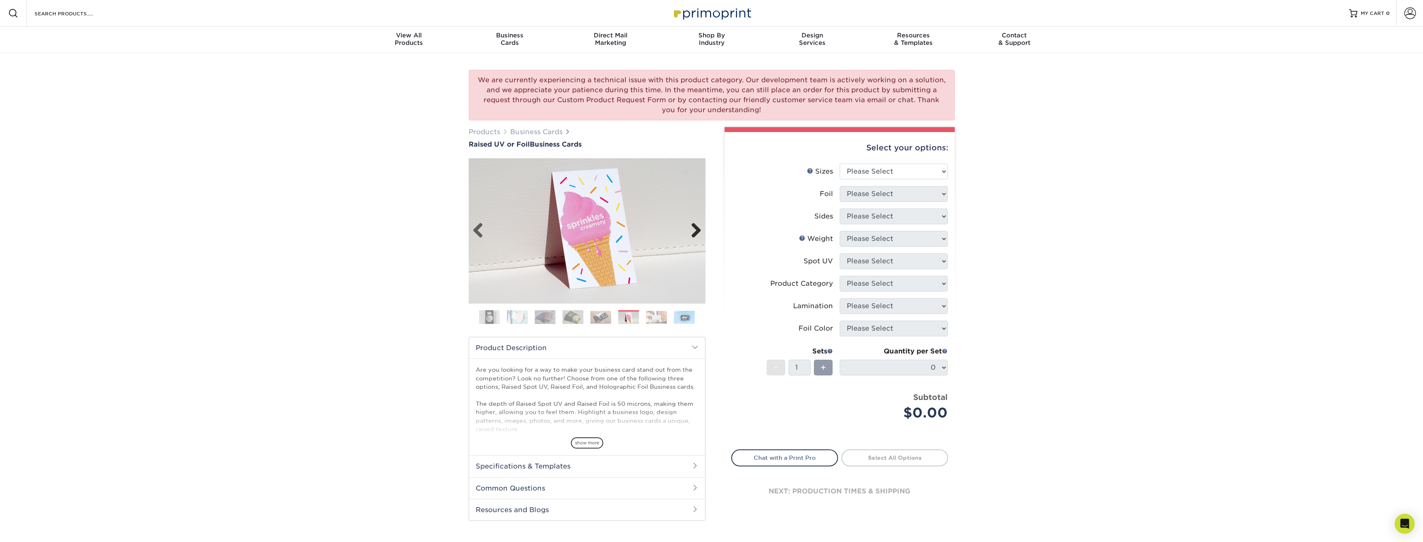
click at [700, 226] on link "Next" at bounding box center [693, 231] width 17 height 17
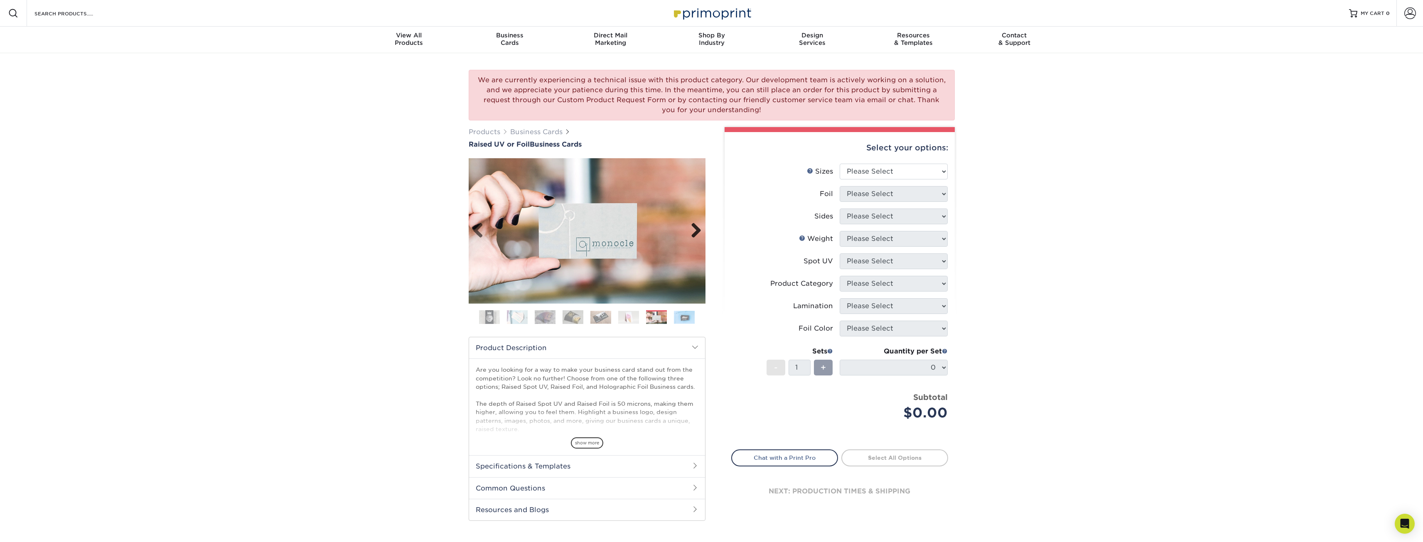
click at [700, 226] on link "Next" at bounding box center [693, 231] width 17 height 17
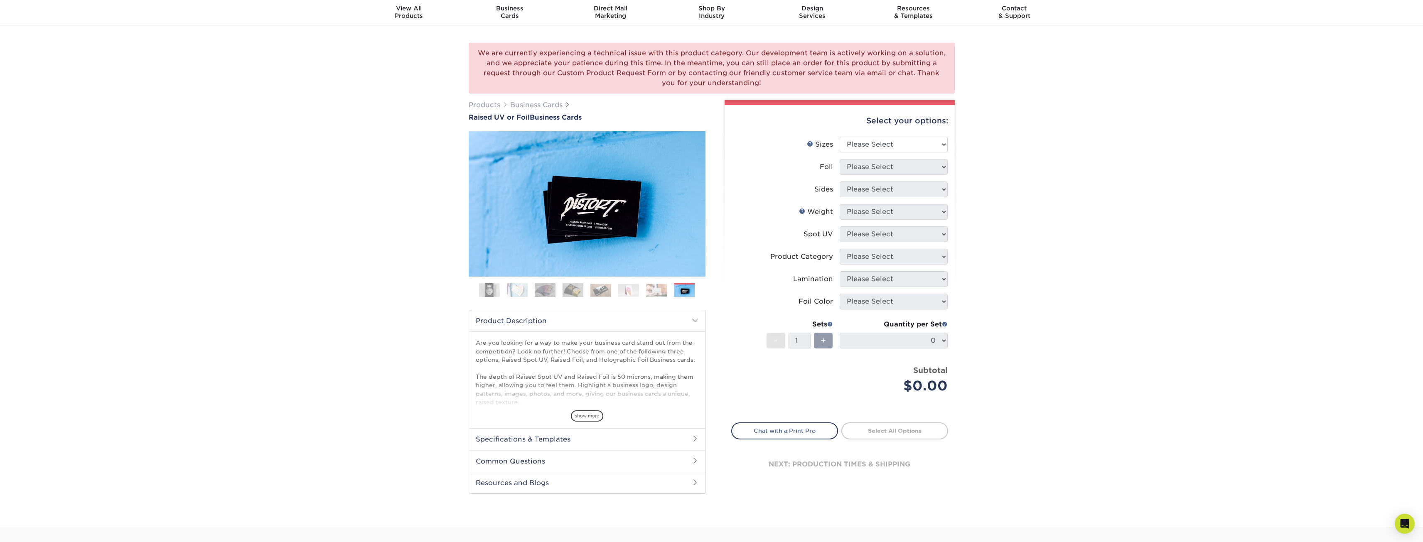
scroll to position [42, 0]
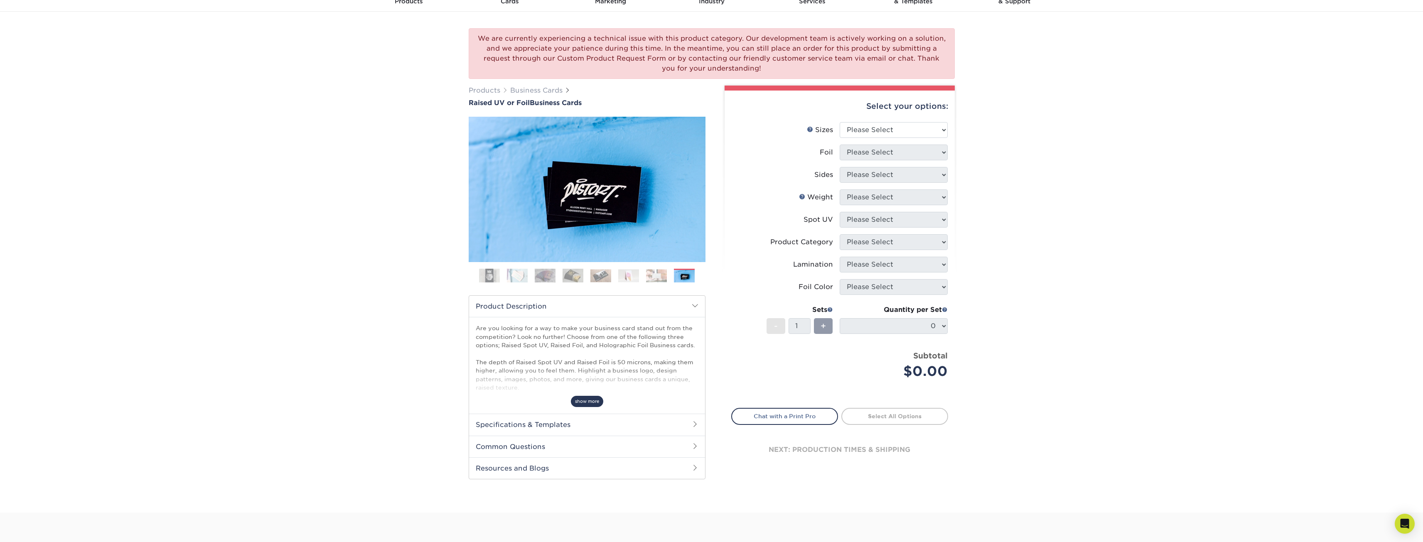
click at [593, 400] on span "show more" at bounding box center [587, 401] width 32 height 11
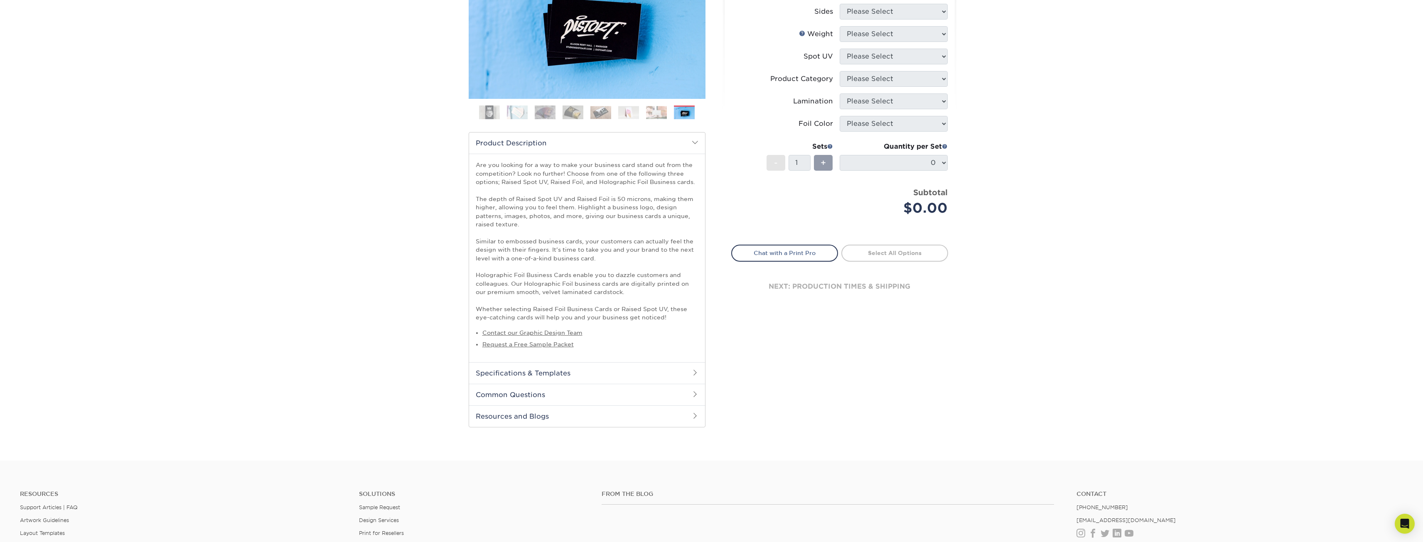
scroll to position [208, 0]
click at [481, 370] on h2 "Specifications & Templates" at bounding box center [587, 370] width 236 height 22
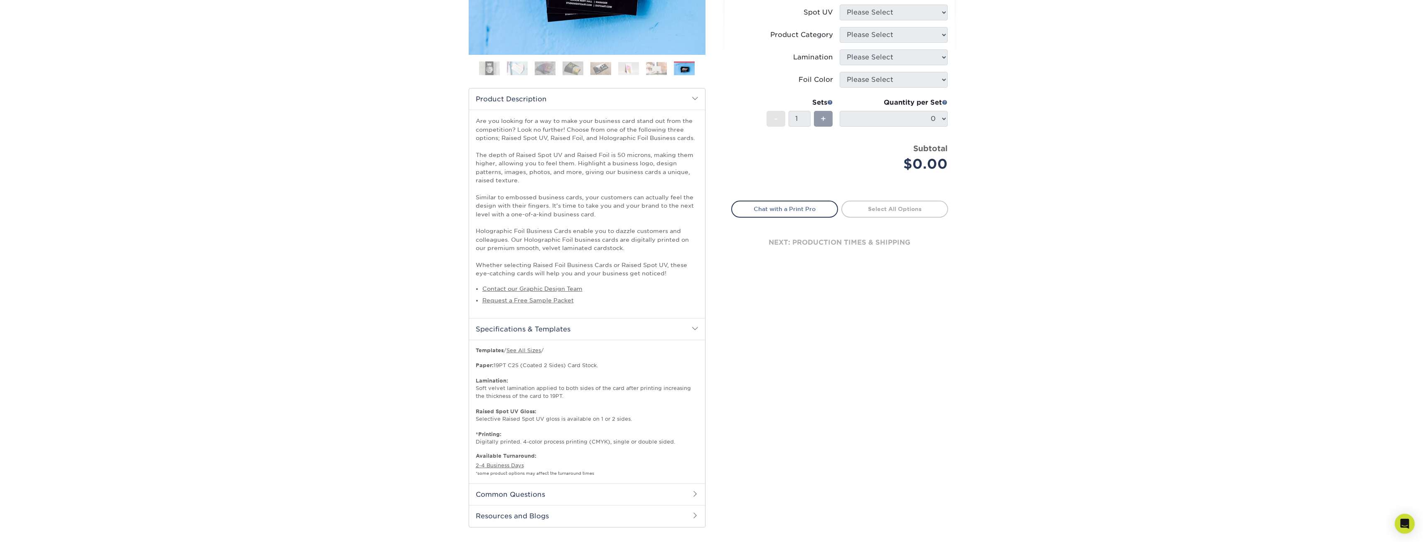
scroll to position [249, 0]
click at [522, 351] on link "See All Sizes" at bounding box center [523, 350] width 34 height 6
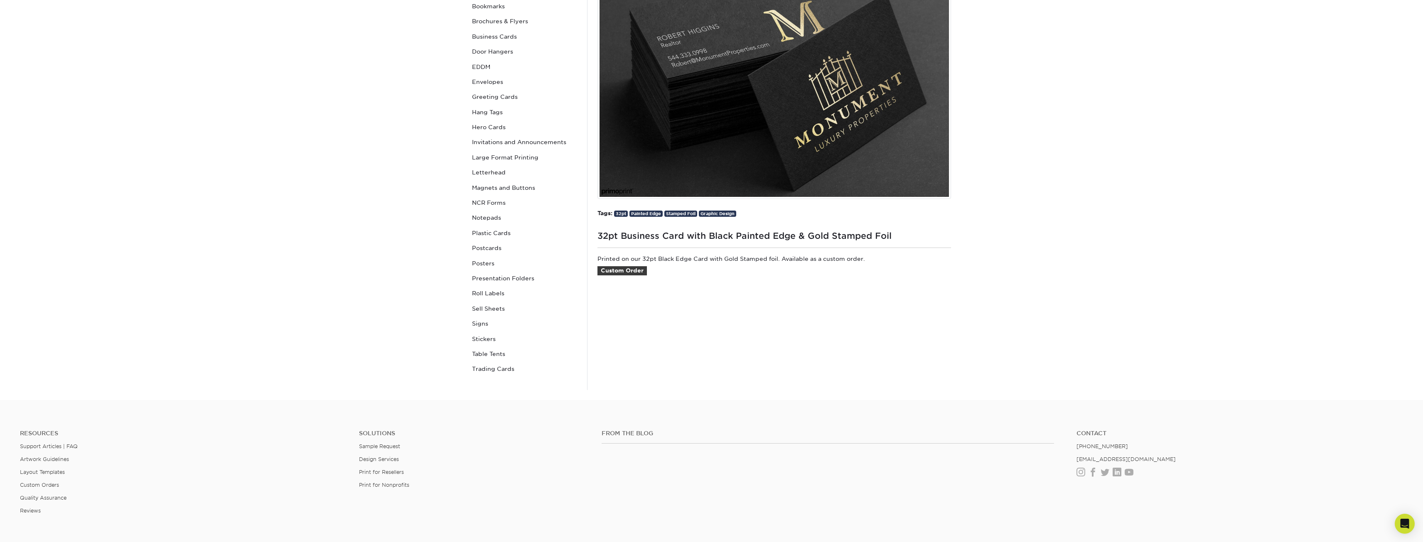
scroll to position [166, 0]
click at [640, 270] on link "Custom Order" at bounding box center [621, 270] width 49 height 9
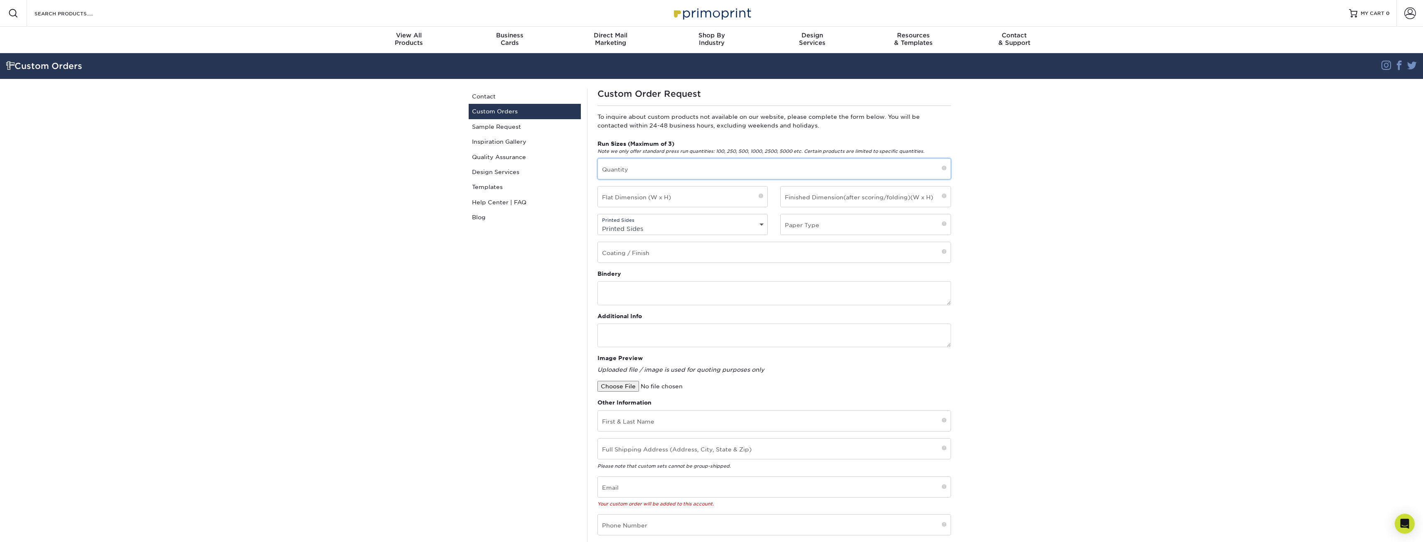
click at [642, 172] on input "text" at bounding box center [774, 169] width 353 height 20
click at [653, 198] on input "text" at bounding box center [683, 197] width 170 height 20
click at [687, 219] on div "Printed Sides Printed Sides 4/0 - Single Sided 4/4 - Double Sided" at bounding box center [682, 224] width 171 height 21
click at [682, 225] on select "Printed Sides 4/0 - Single Sided 4/4 - Double Sided" at bounding box center [683, 229] width 170 height 12
select select "4/4 - Double Sided"
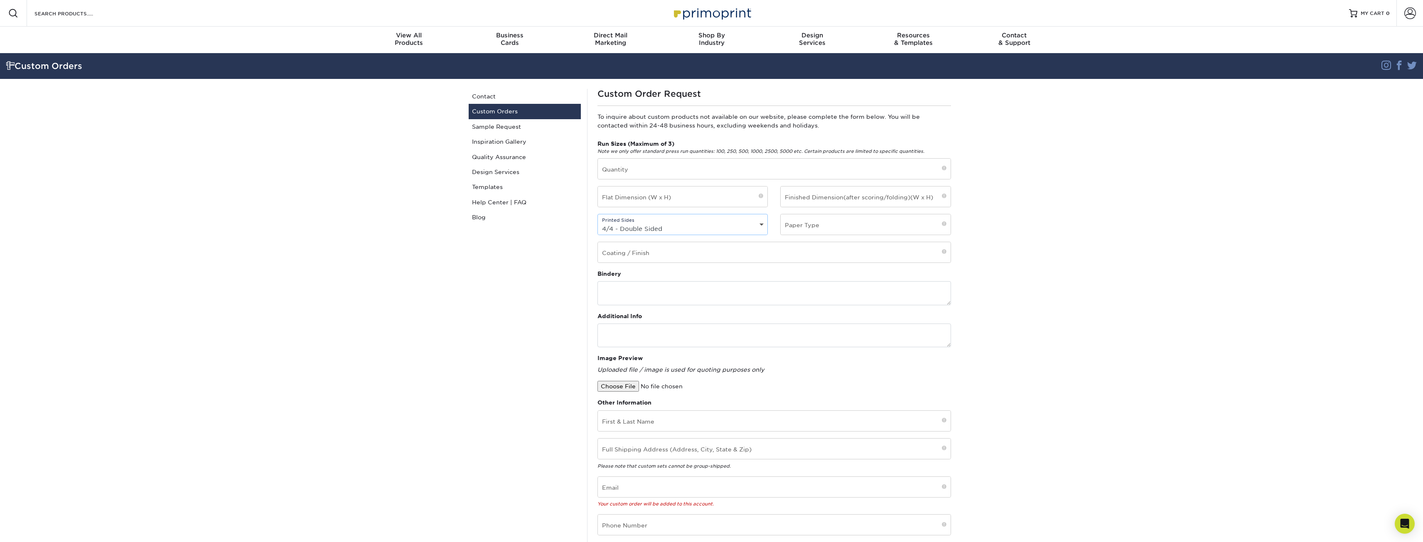
click at [598, 223] on select "Printed Sides 4/0 - Single Sided 4/4 - Double Sided" at bounding box center [683, 229] width 170 height 12
click at [806, 222] on input "text" at bounding box center [866, 224] width 170 height 20
click at [883, 224] on input "text" at bounding box center [866, 224] width 170 height 20
click at [943, 224] on span at bounding box center [944, 224] width 5 height 7
click at [654, 256] on input "text" at bounding box center [774, 252] width 353 height 20
